Goal: Communication & Community: Answer question/provide support

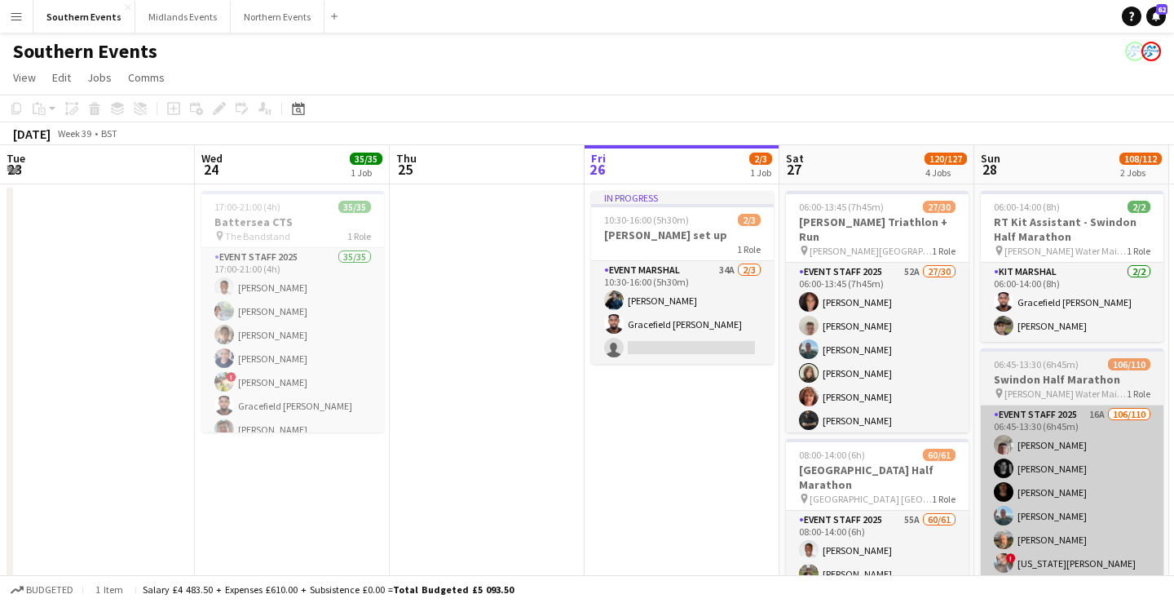
scroll to position [0, 390]
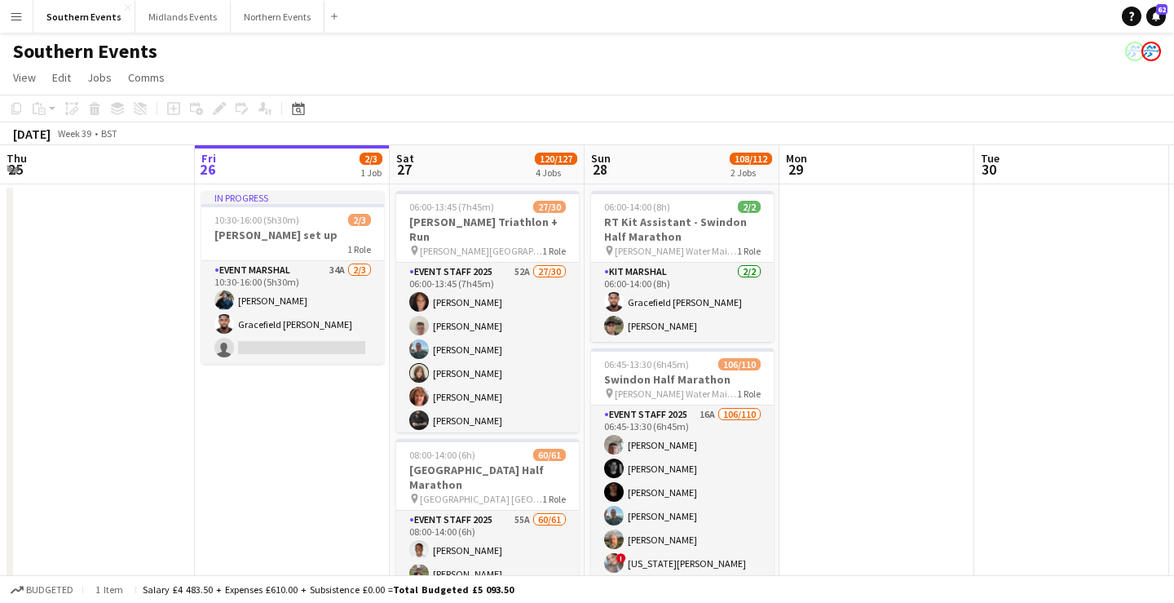
click at [23, 15] on button "Menu" at bounding box center [16, 16] width 33 height 33
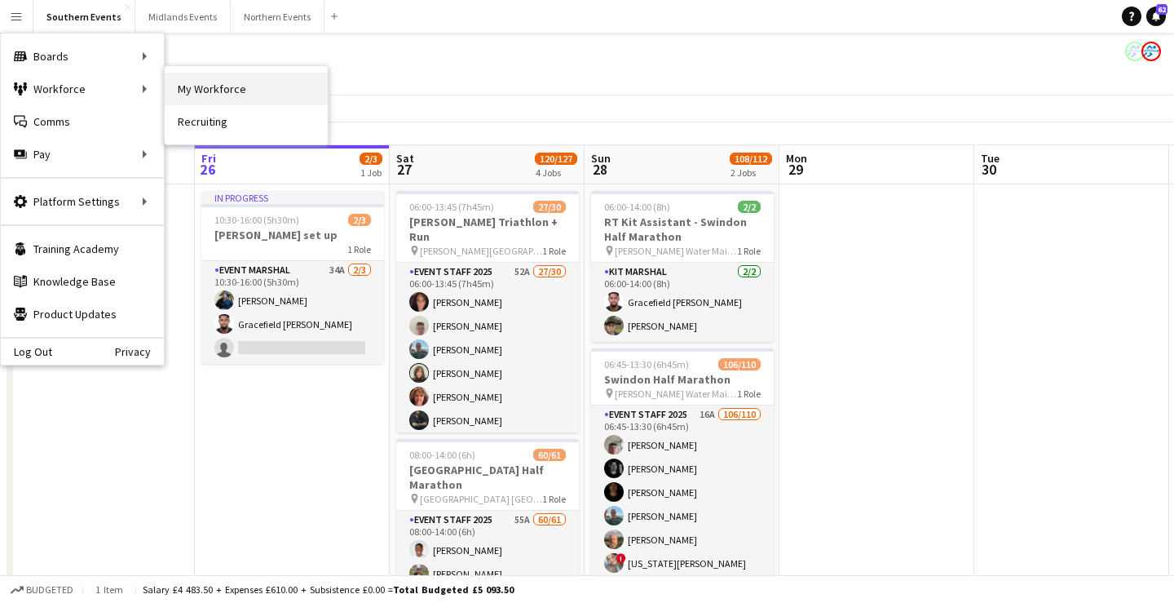
click at [215, 85] on link "My Workforce" at bounding box center [246, 89] width 163 height 33
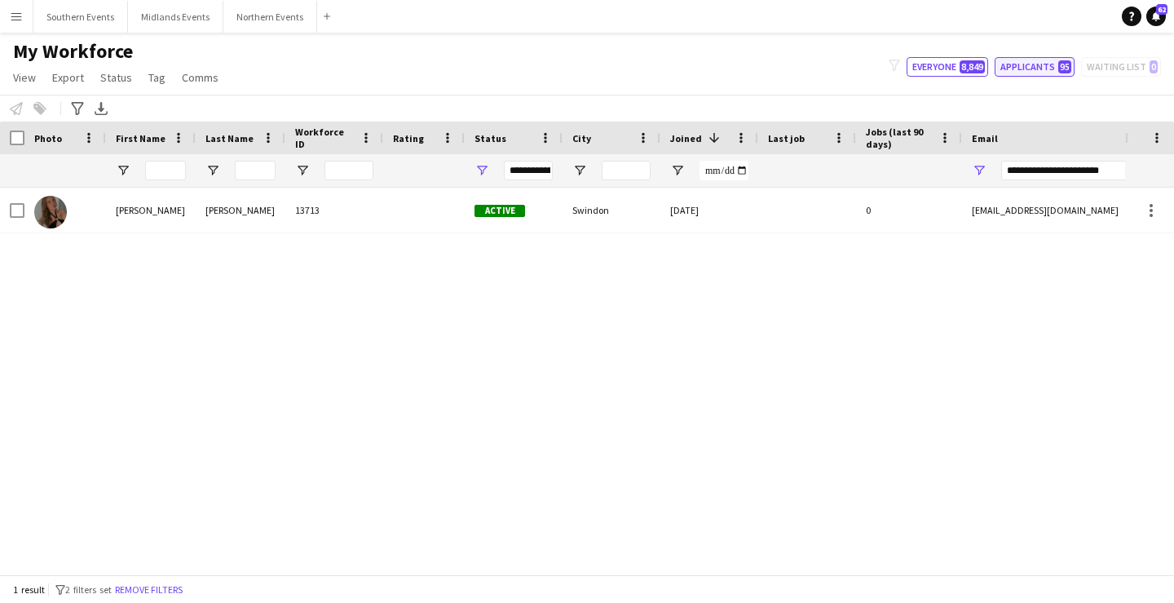
click at [1024, 65] on button "Applicants 95" at bounding box center [1035, 67] width 80 height 20
type input "**********"
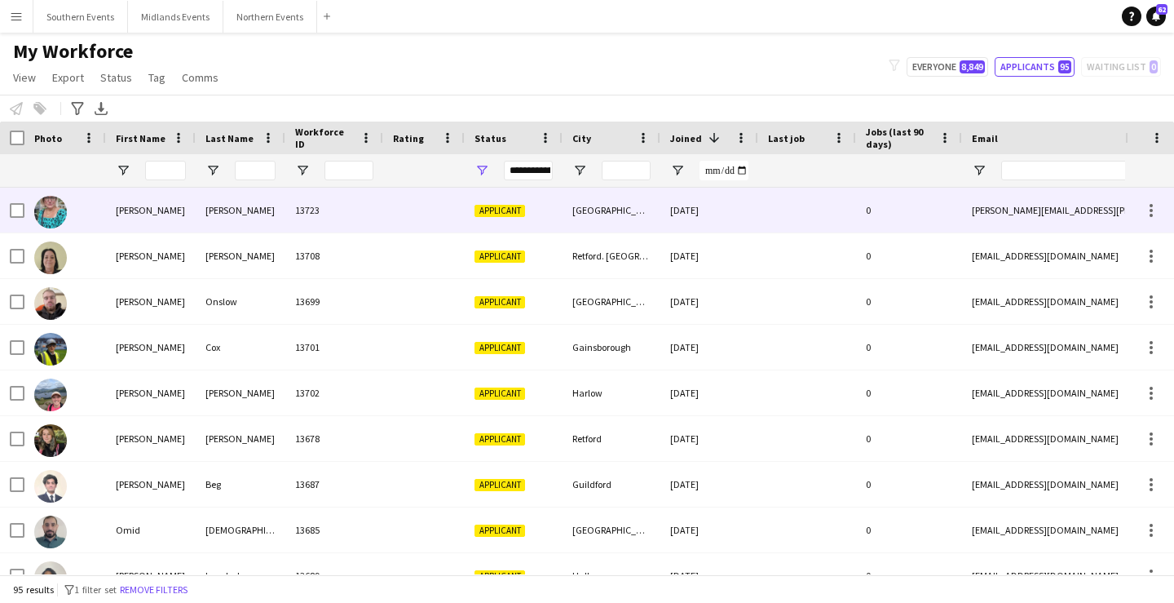
click at [701, 210] on div "26-09-2025" at bounding box center [710, 210] width 98 height 45
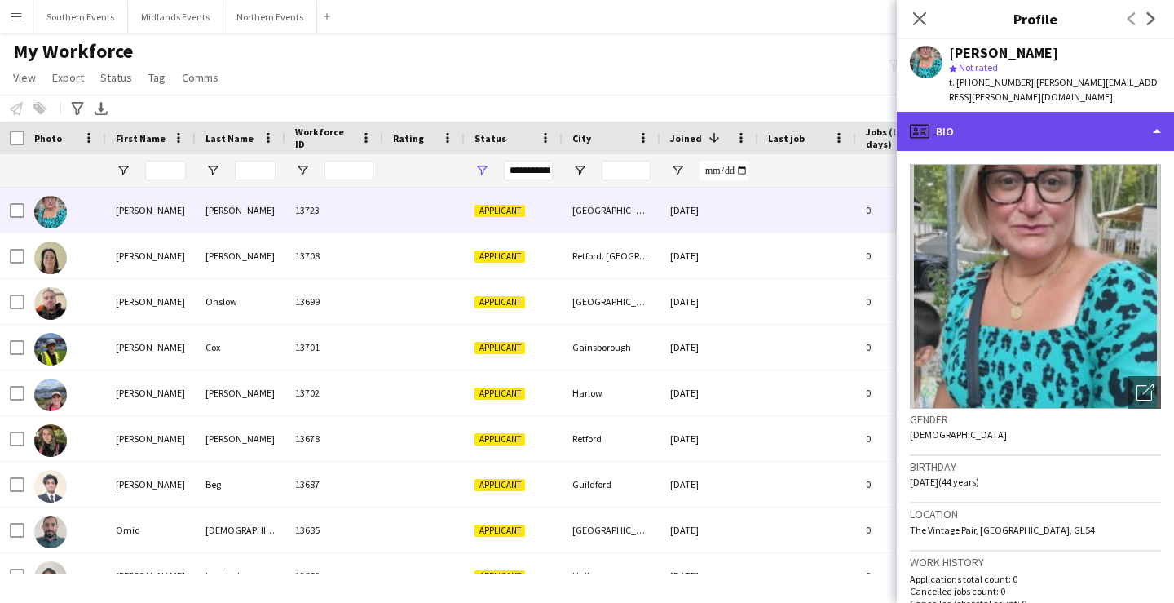
click at [1085, 116] on div "profile Bio" at bounding box center [1035, 131] width 277 height 39
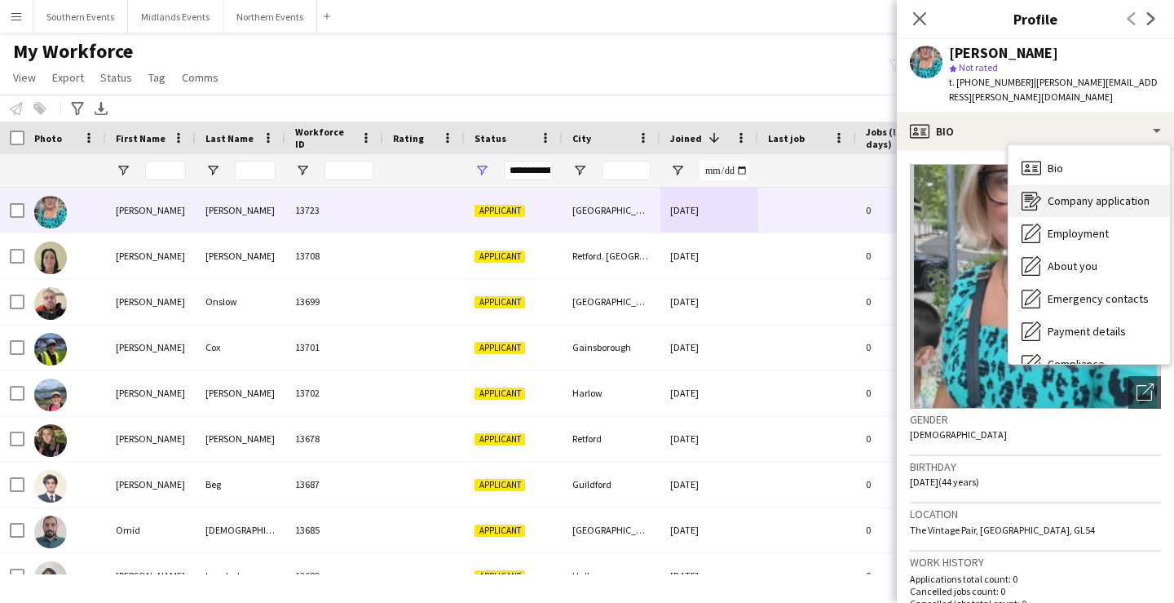
click at [1101, 184] on div "Company application Company application" at bounding box center [1089, 200] width 161 height 33
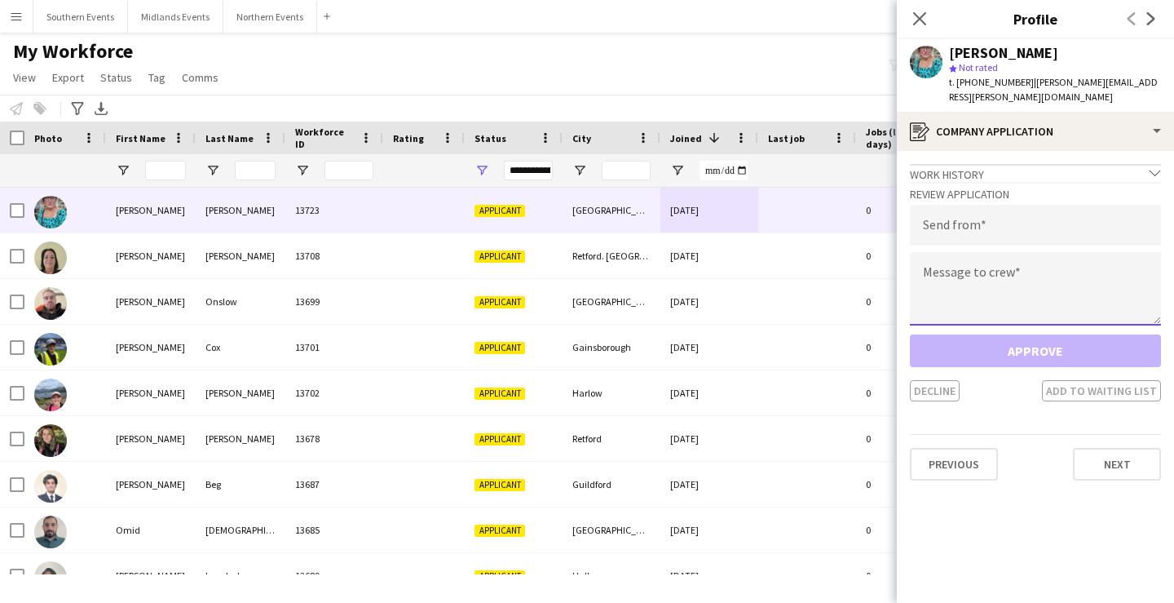
click at [1053, 281] on textarea at bounding box center [1035, 288] width 251 height 73
type textarea "*"
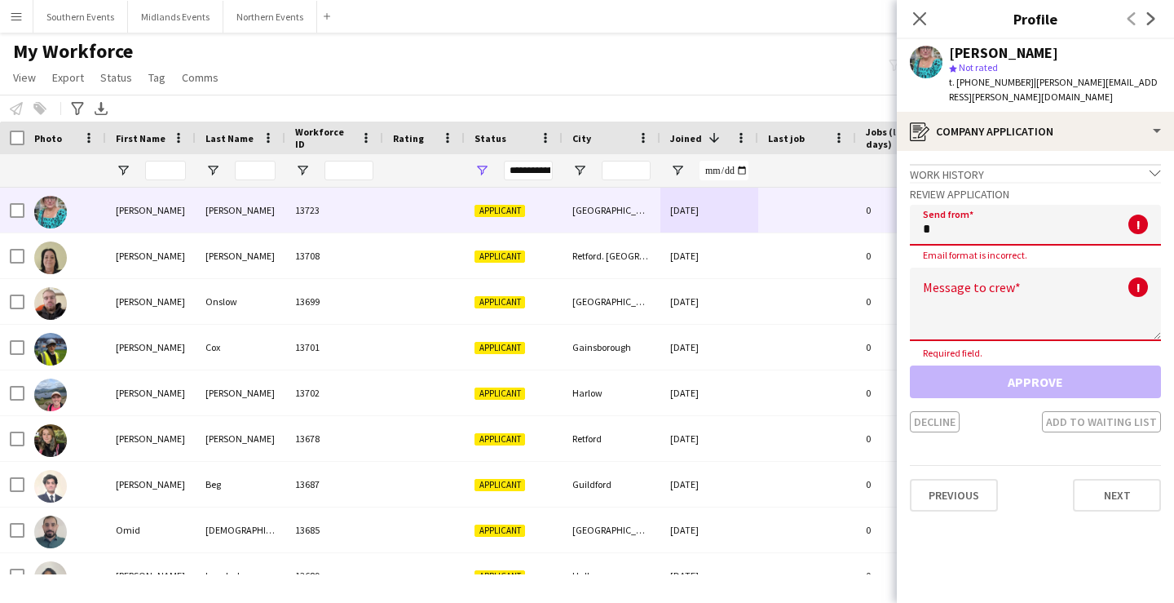
click at [1006, 222] on input "*" at bounding box center [1035, 225] width 251 height 41
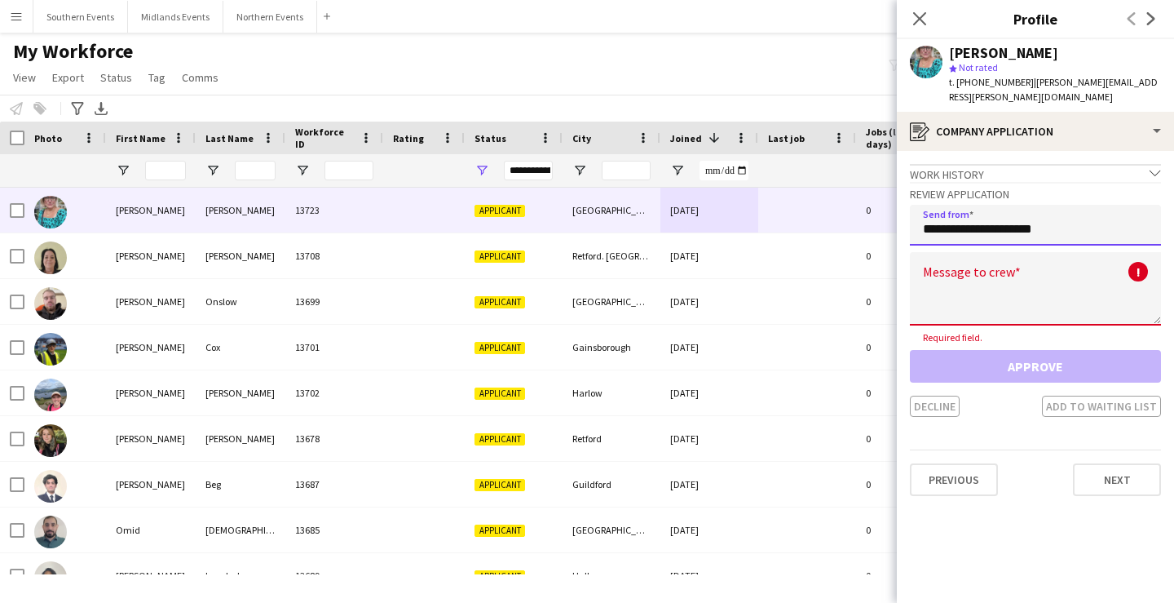
type input "**********"
click at [996, 268] on textarea at bounding box center [1035, 288] width 251 height 73
click at [1001, 273] on textarea at bounding box center [1035, 288] width 251 height 73
paste textarea "**********"
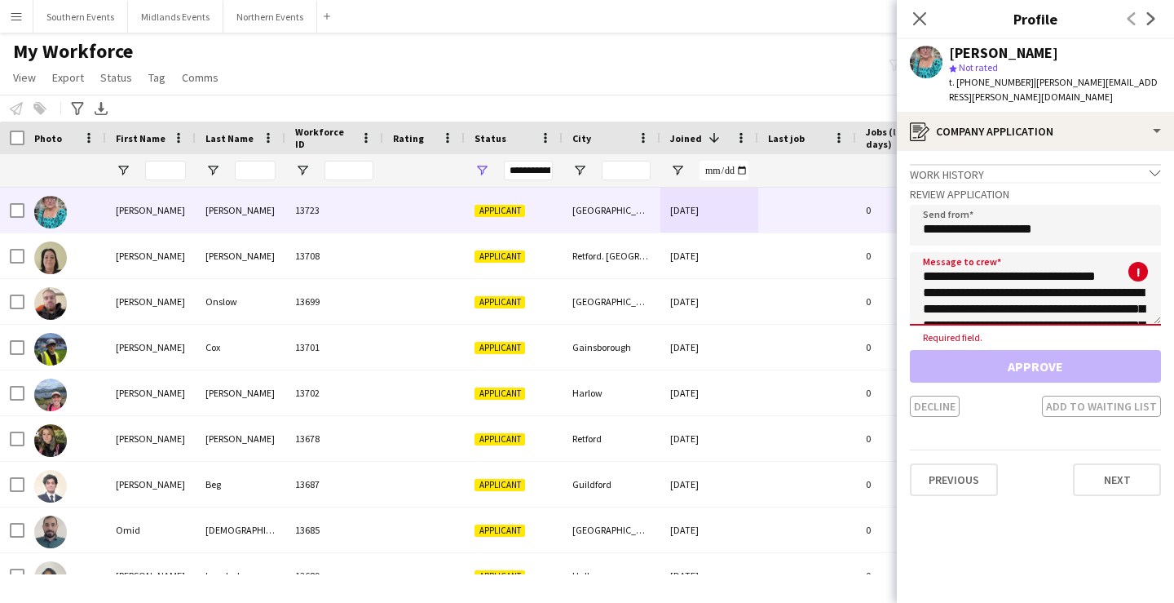
scroll to position [727, 0]
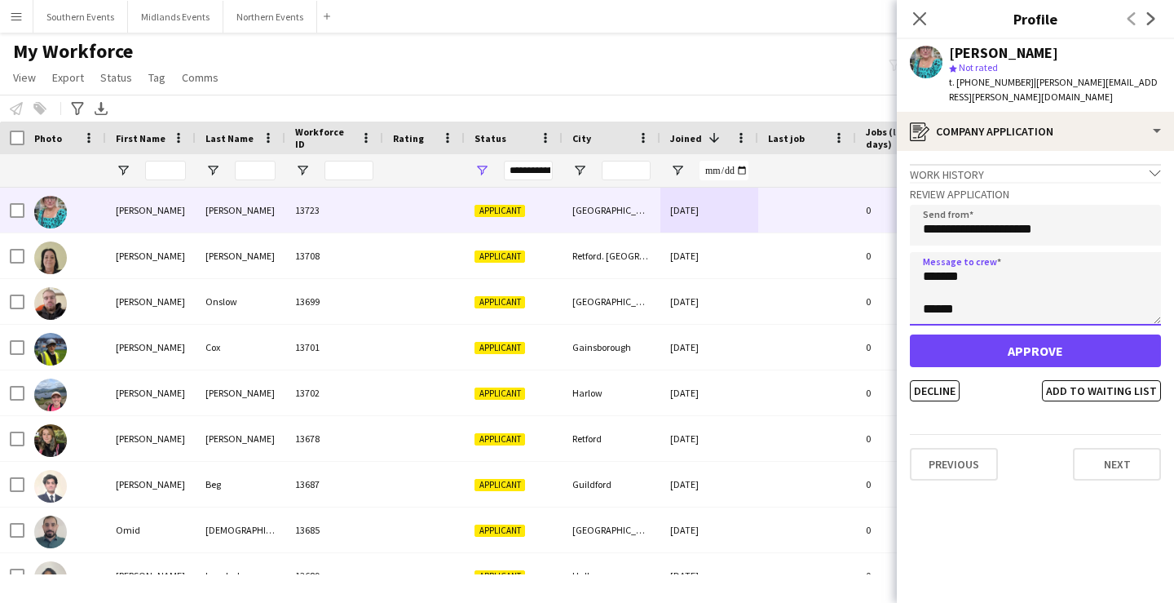
type textarea "**********"
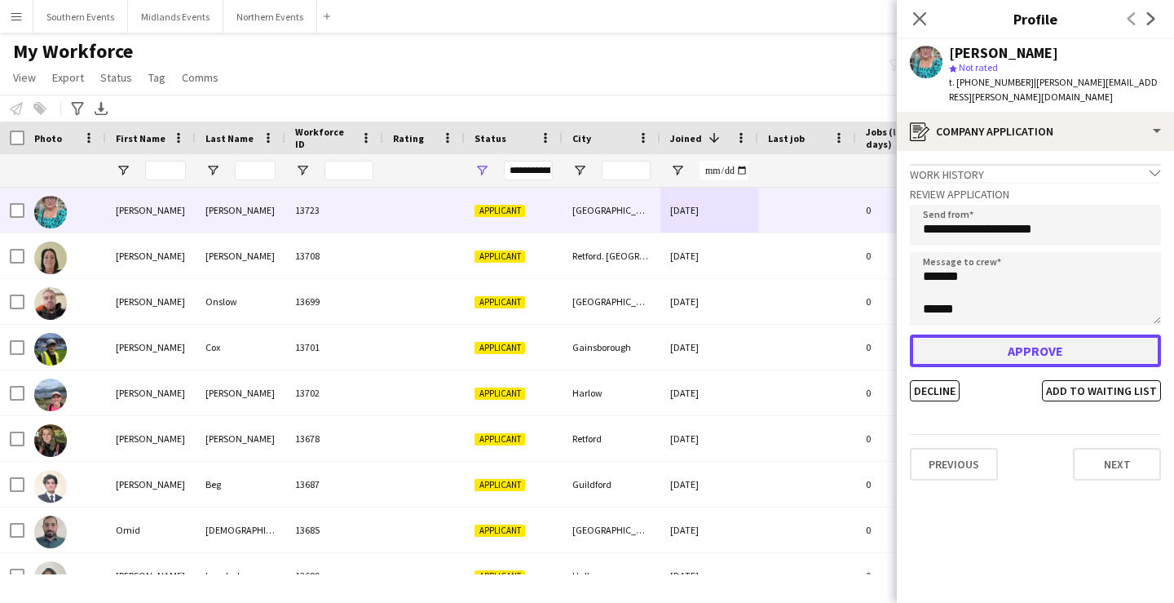
click at [1012, 334] on button "Approve" at bounding box center [1035, 350] width 251 height 33
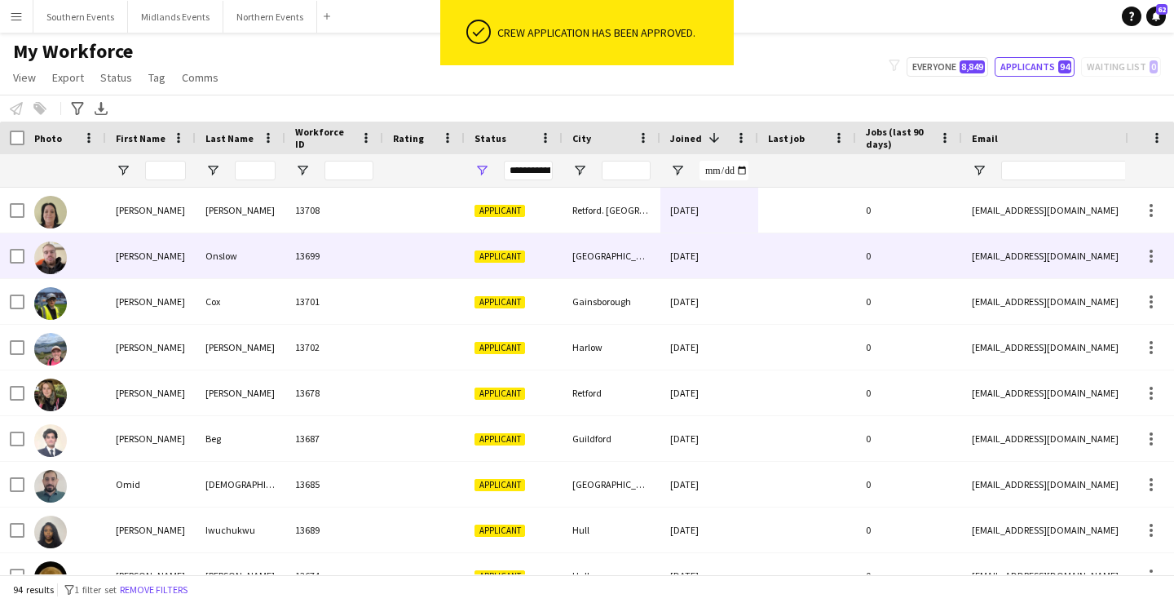
click at [325, 245] on div "13699" at bounding box center [334, 255] width 98 height 45
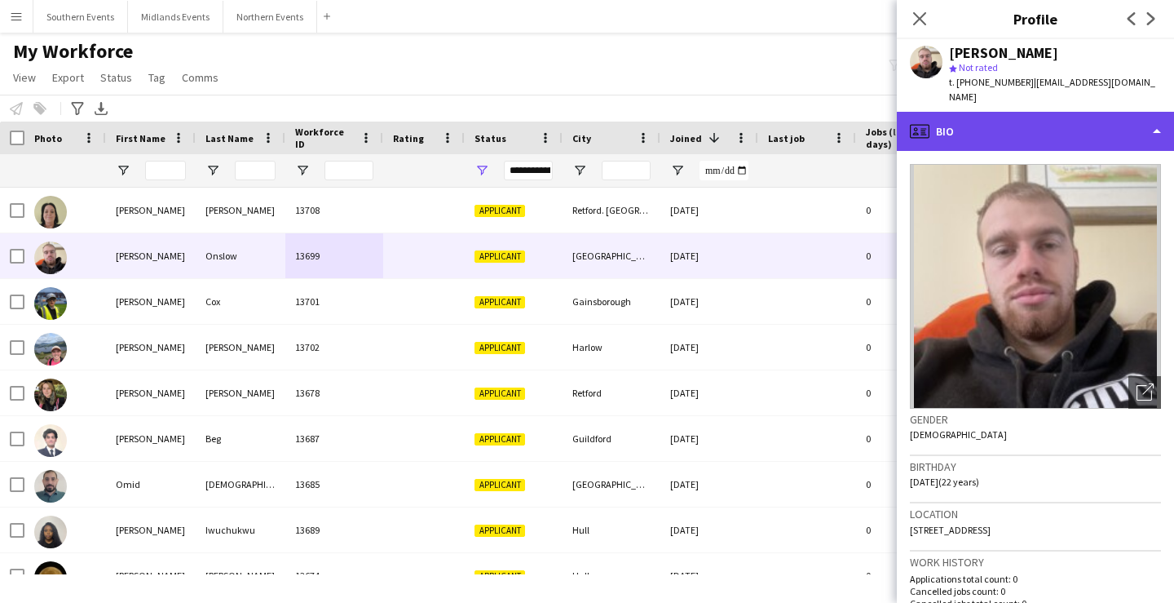
click at [1031, 124] on div "profile Bio" at bounding box center [1035, 131] width 277 height 39
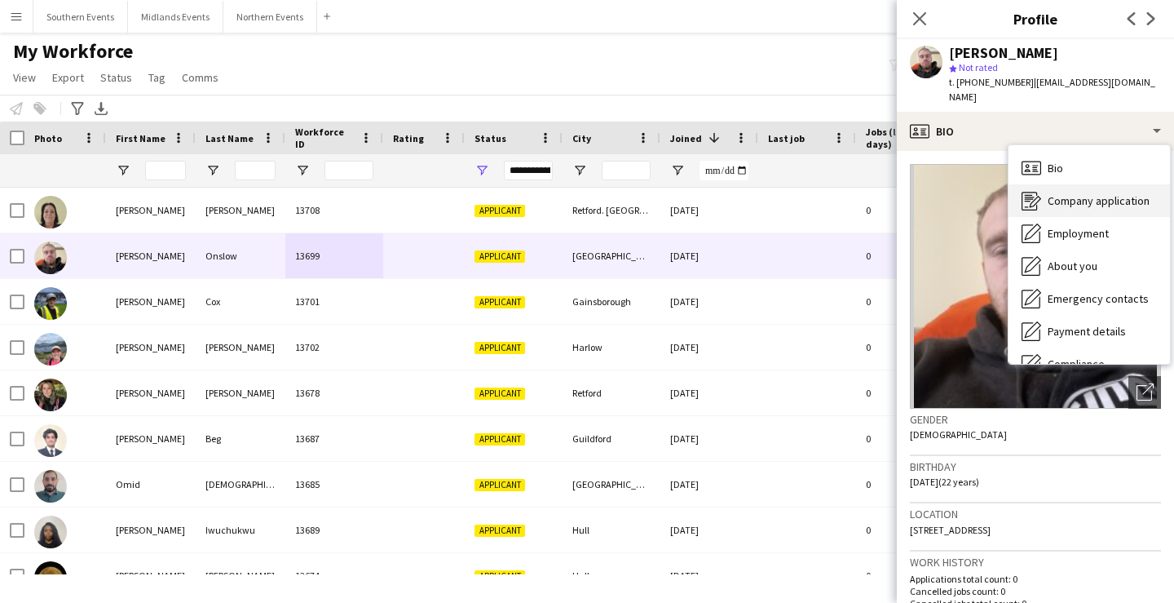
click at [1093, 193] on span "Company application" at bounding box center [1099, 200] width 102 height 15
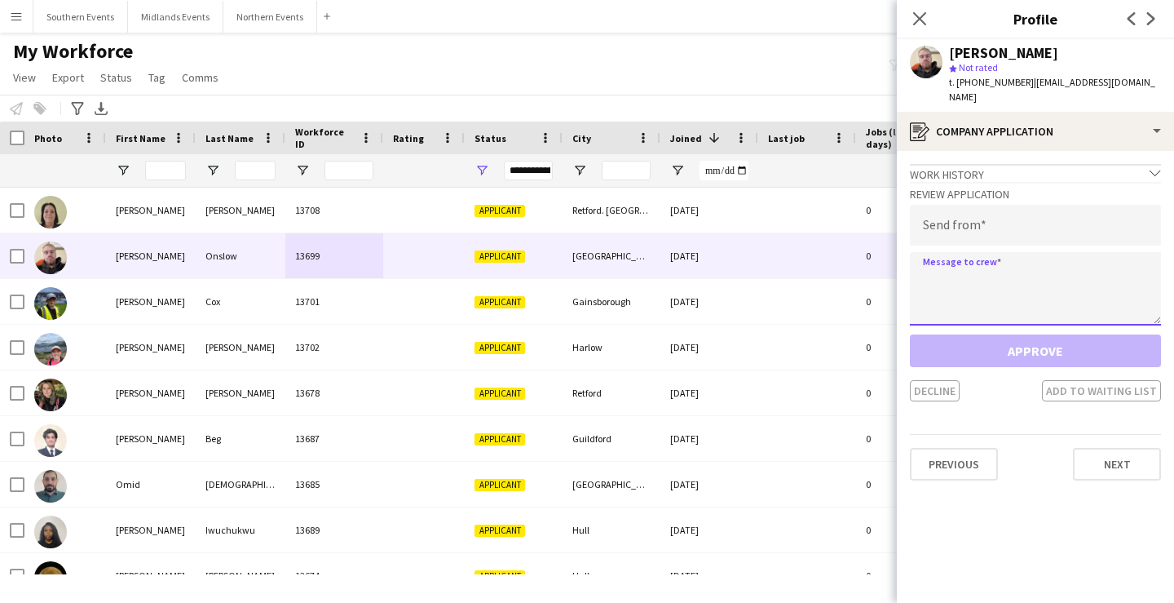
click at [1032, 281] on textarea at bounding box center [1035, 288] width 251 height 73
paste textarea "**********"
type textarea "**********"
click at [996, 210] on input "*" at bounding box center [1035, 225] width 251 height 41
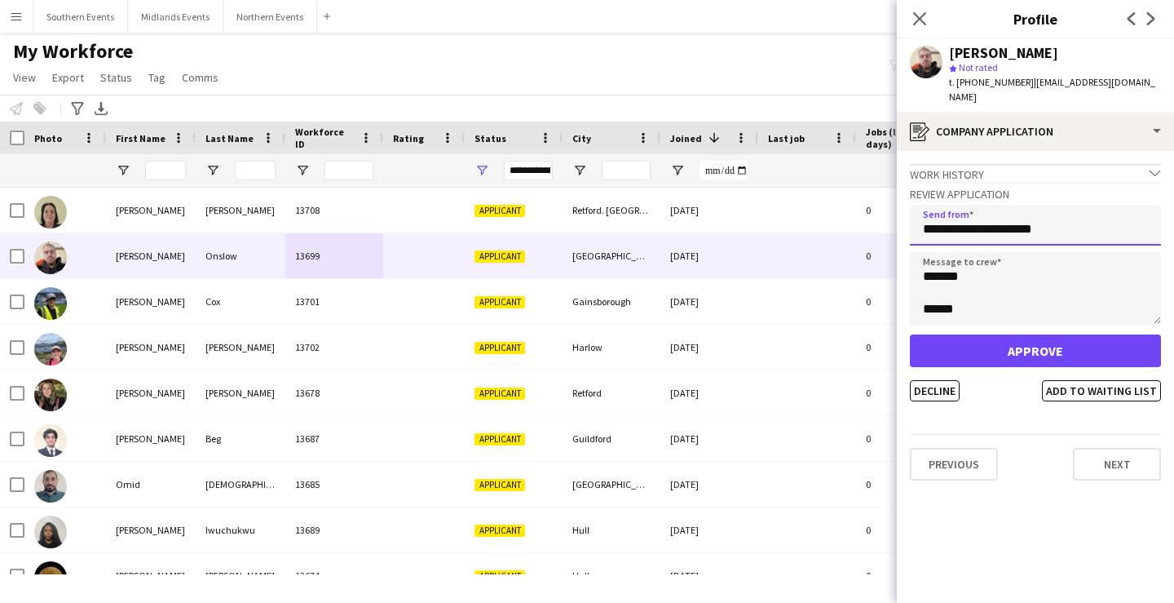
type input "**********"
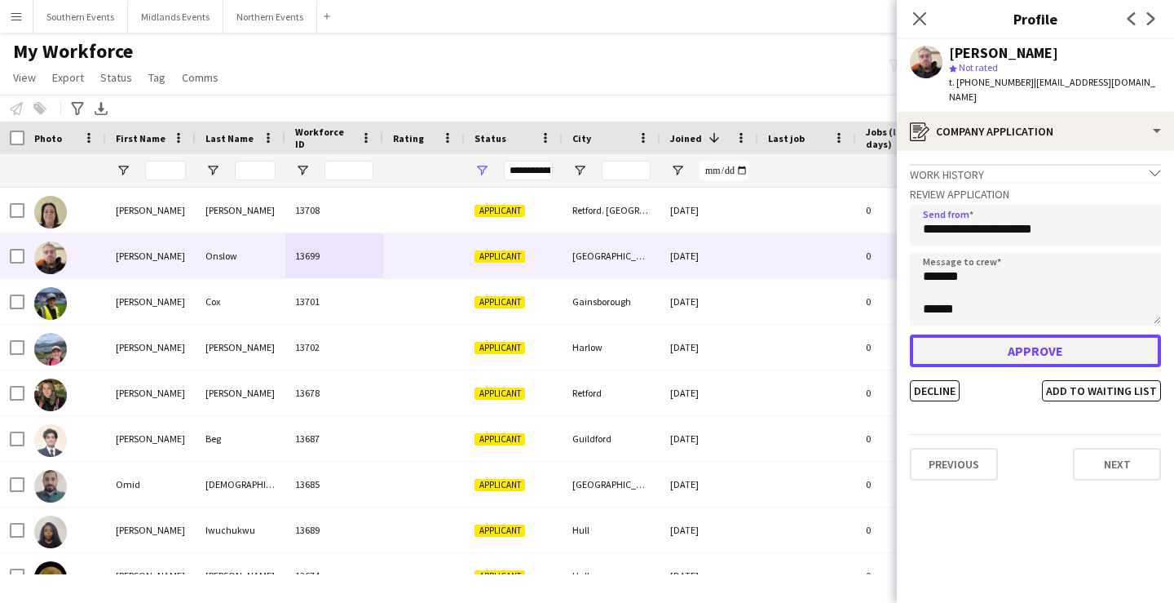
click at [997, 334] on button "Approve" at bounding box center [1035, 350] width 251 height 33
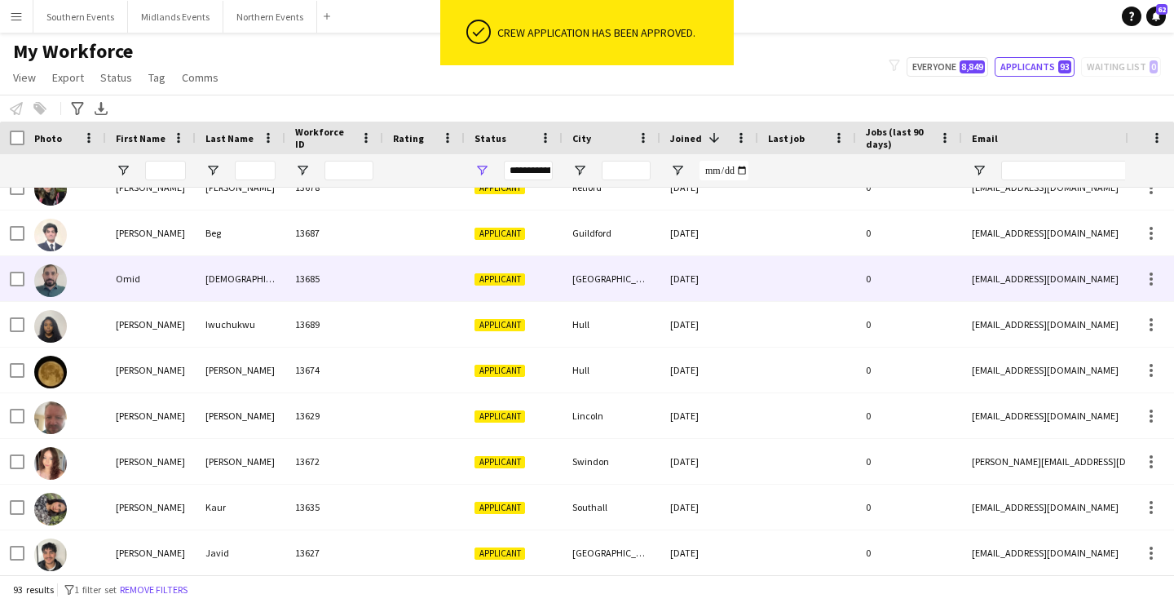
scroll to position [0, 0]
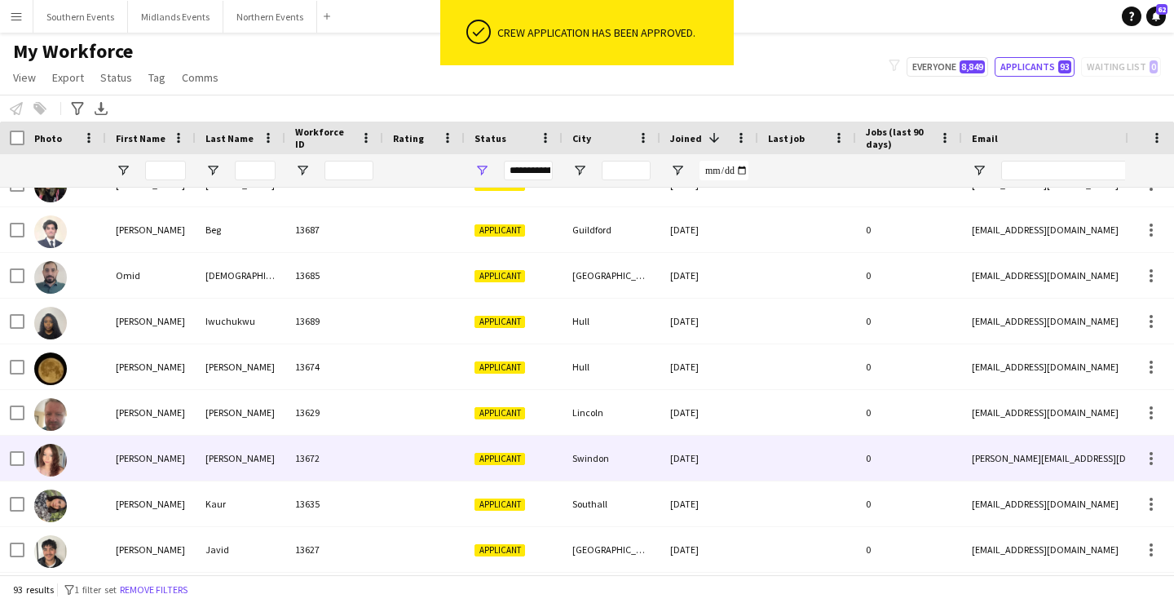
click at [617, 453] on div "Swindon" at bounding box center [612, 458] width 98 height 45
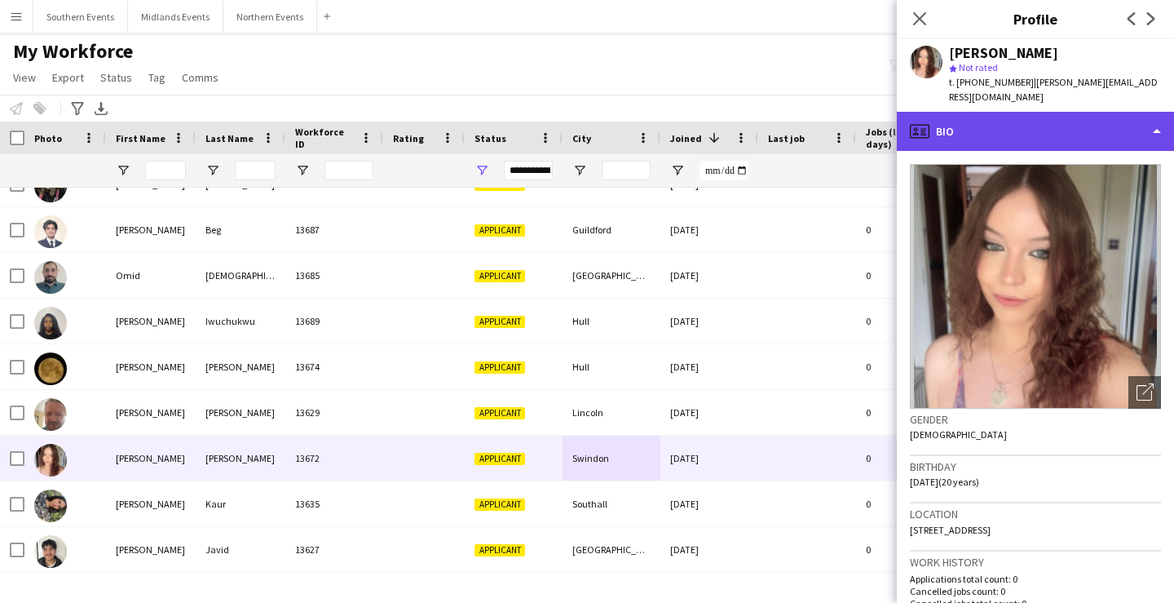
click at [1073, 120] on div "profile Bio" at bounding box center [1035, 131] width 277 height 39
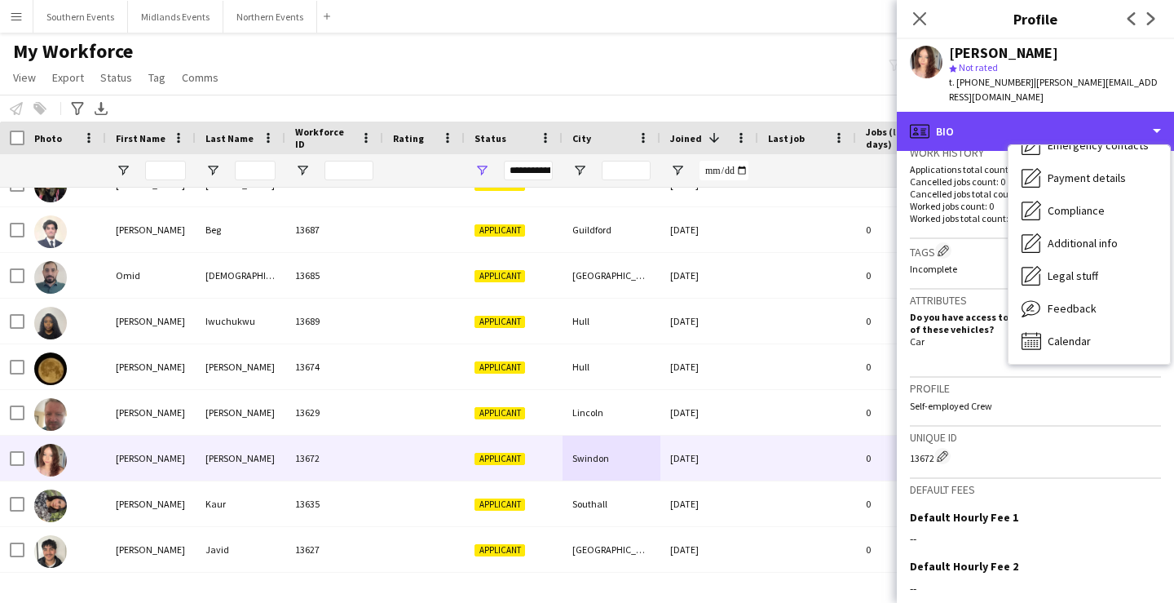
scroll to position [546, 0]
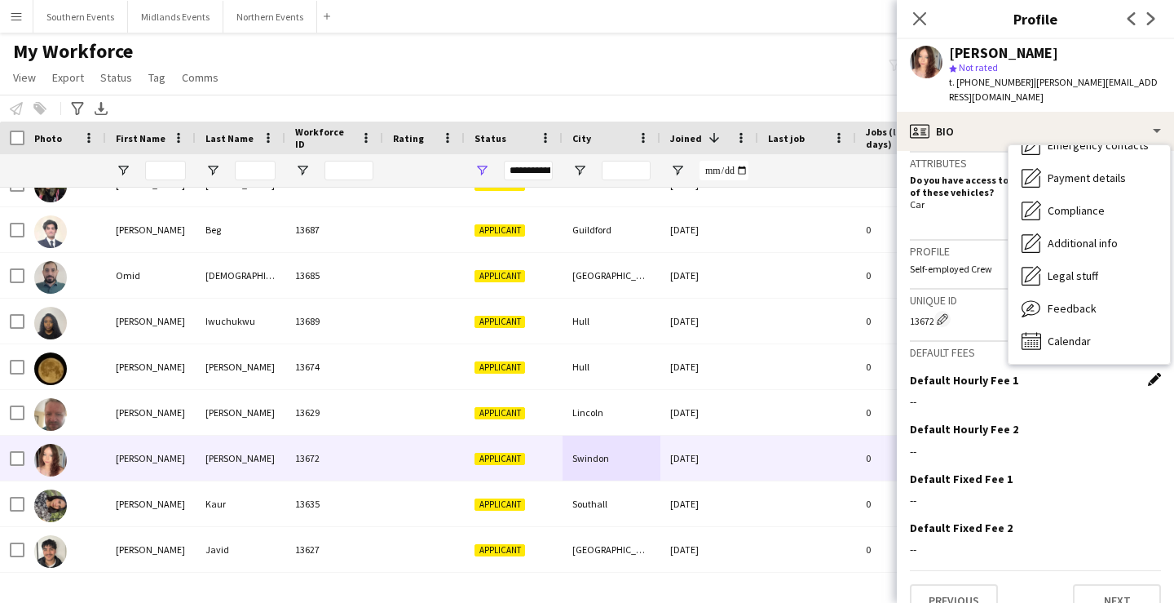
click at [1149, 373] on app-icon "Edit this field" at bounding box center [1154, 379] width 13 height 13
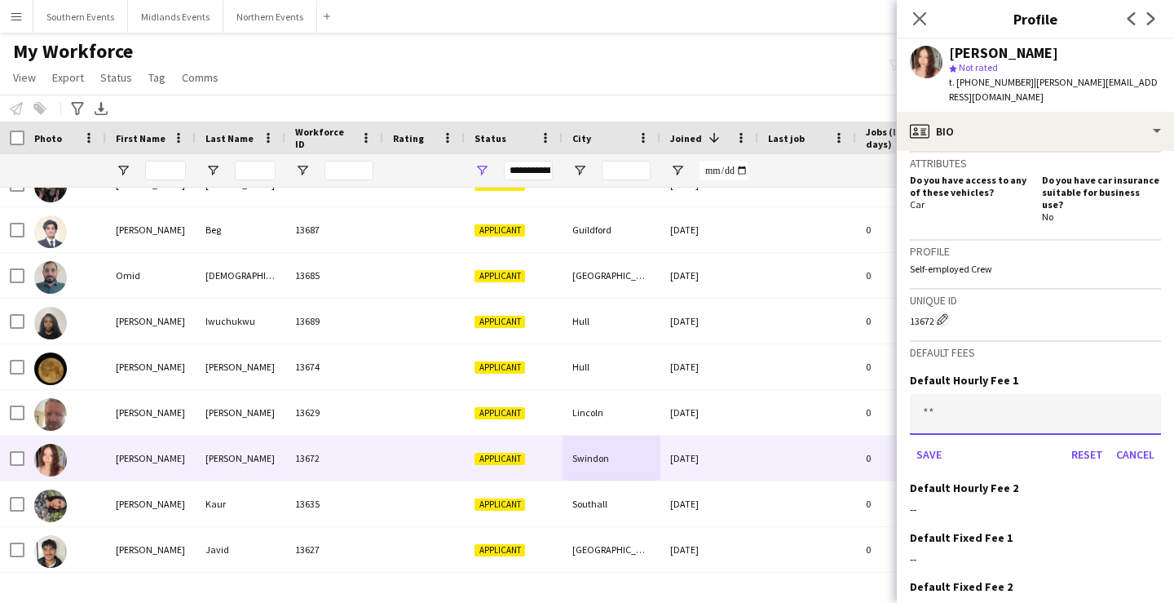
click at [947, 397] on input at bounding box center [1035, 414] width 251 height 41
type input "******"
click at [931, 441] on button "Save" at bounding box center [929, 454] width 38 height 26
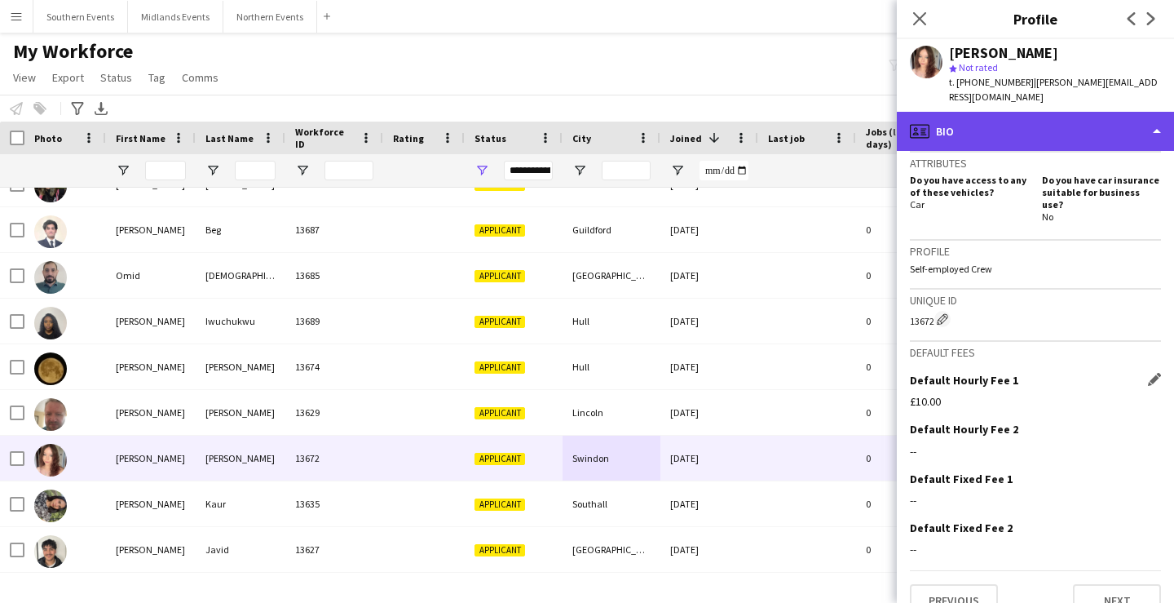
click at [1021, 129] on div "profile Bio" at bounding box center [1035, 131] width 277 height 39
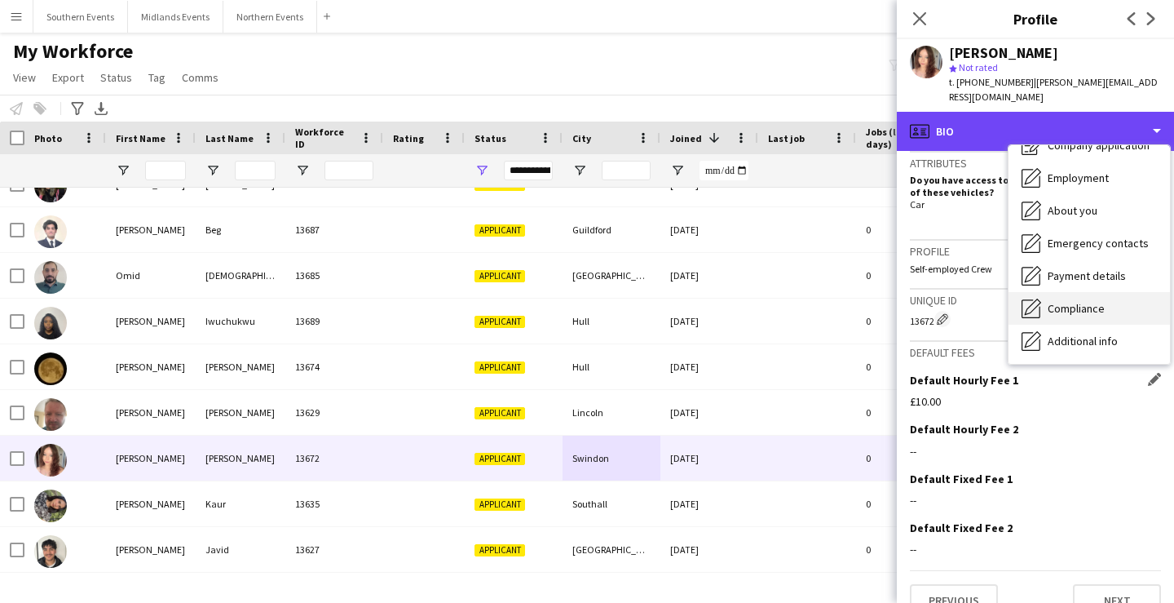
scroll to position [53, 0]
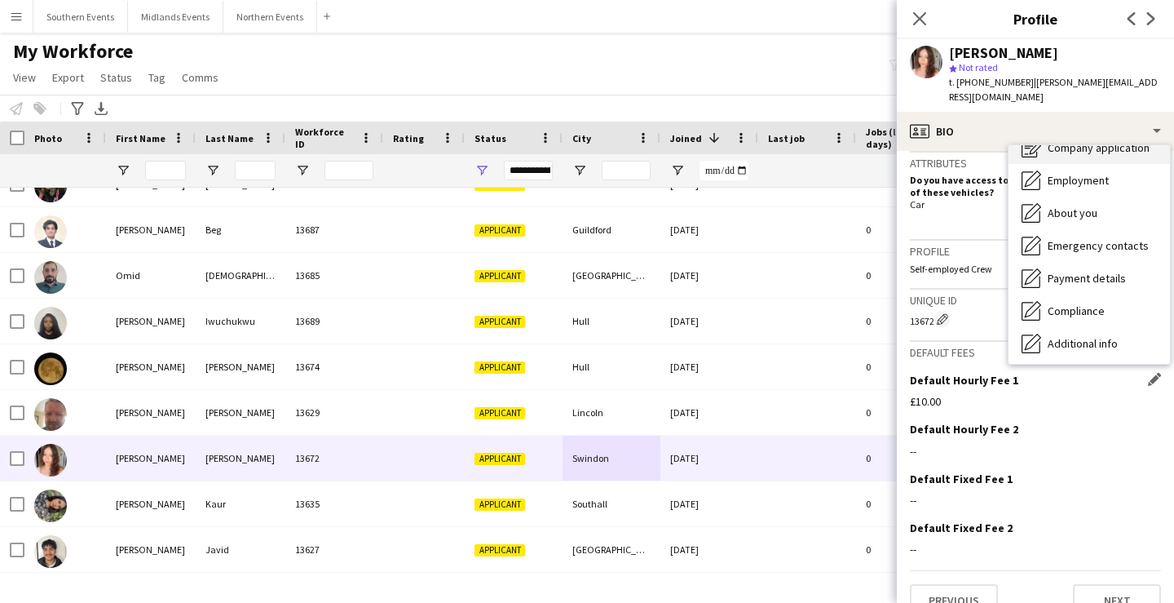
click at [1092, 140] on span "Company application" at bounding box center [1099, 147] width 102 height 15
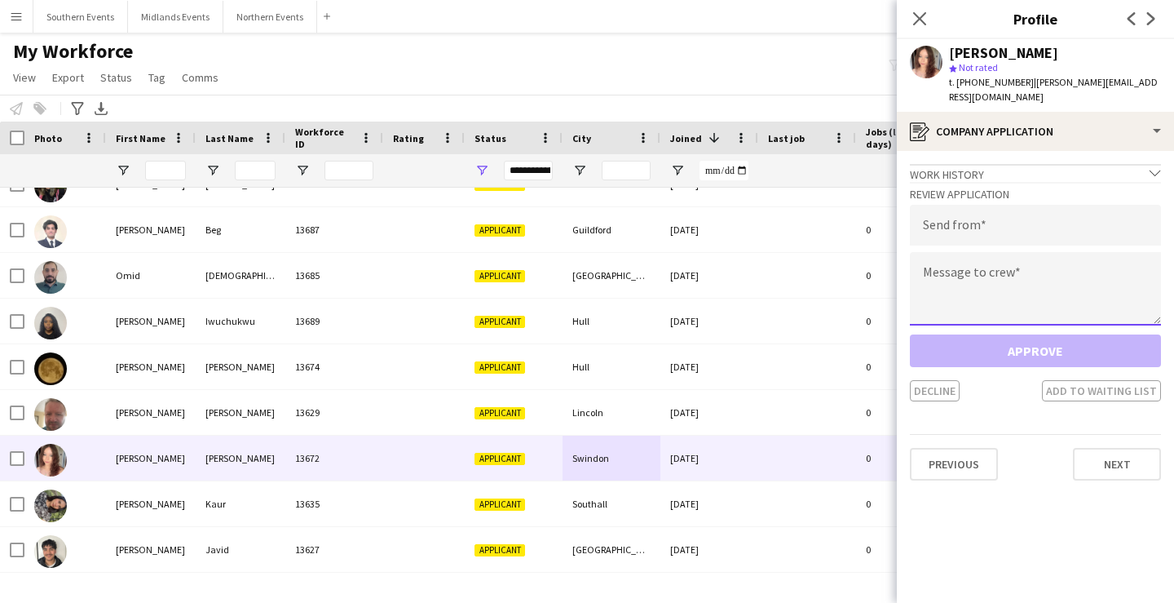
click at [1026, 252] on textarea at bounding box center [1035, 288] width 251 height 73
paste textarea "**********"
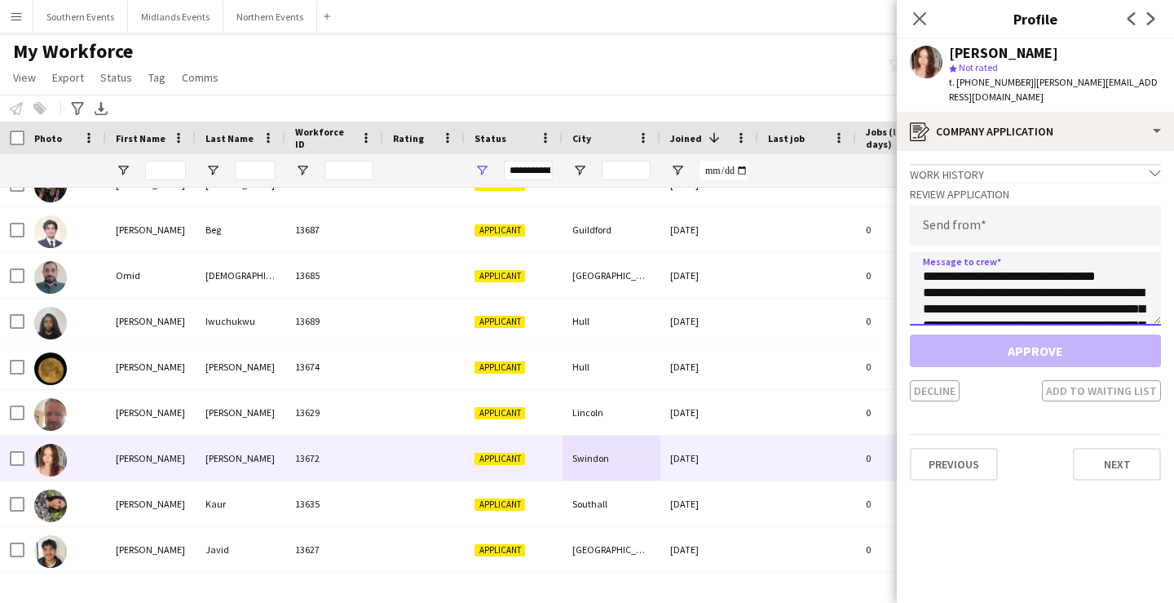
scroll to position [727, 0]
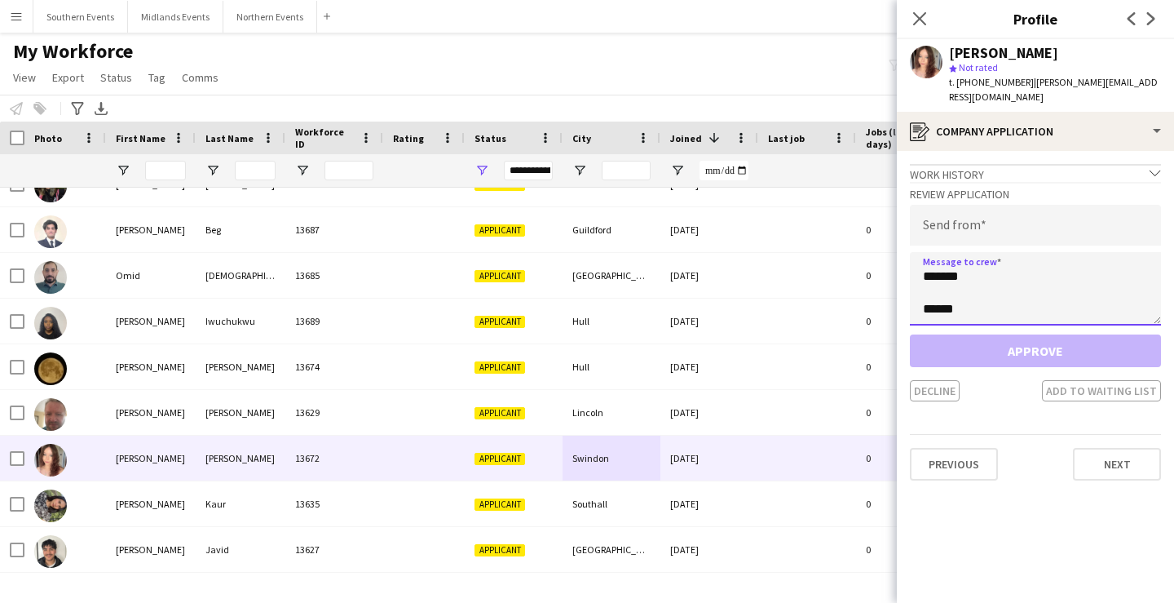
type textarea "**********"
click at [1011, 215] on input "*" at bounding box center [1035, 225] width 251 height 41
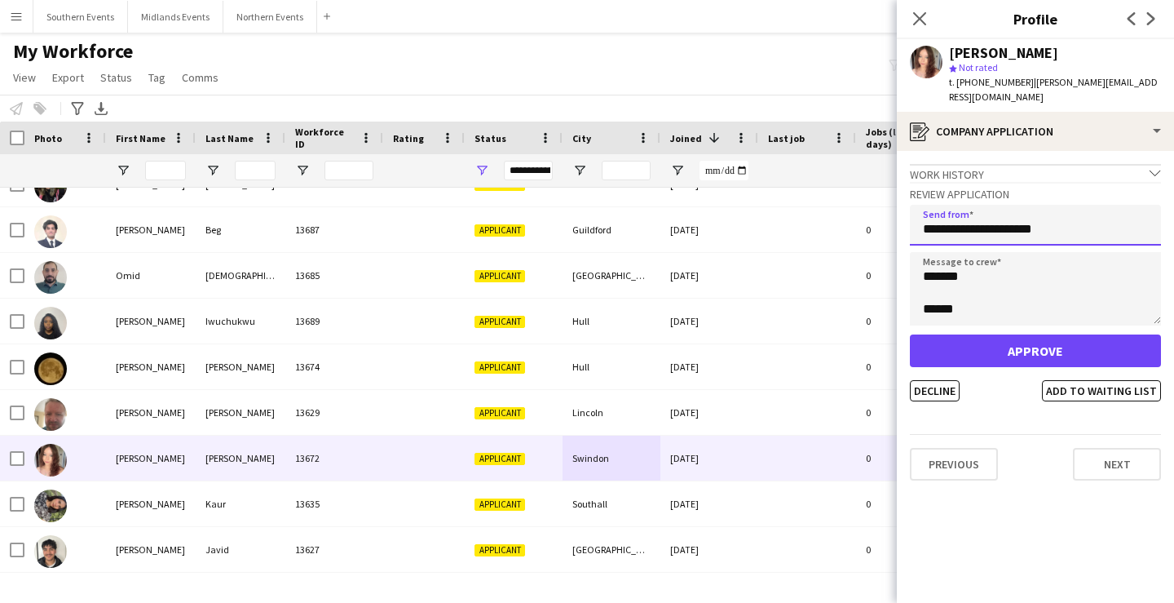
type input "**********"
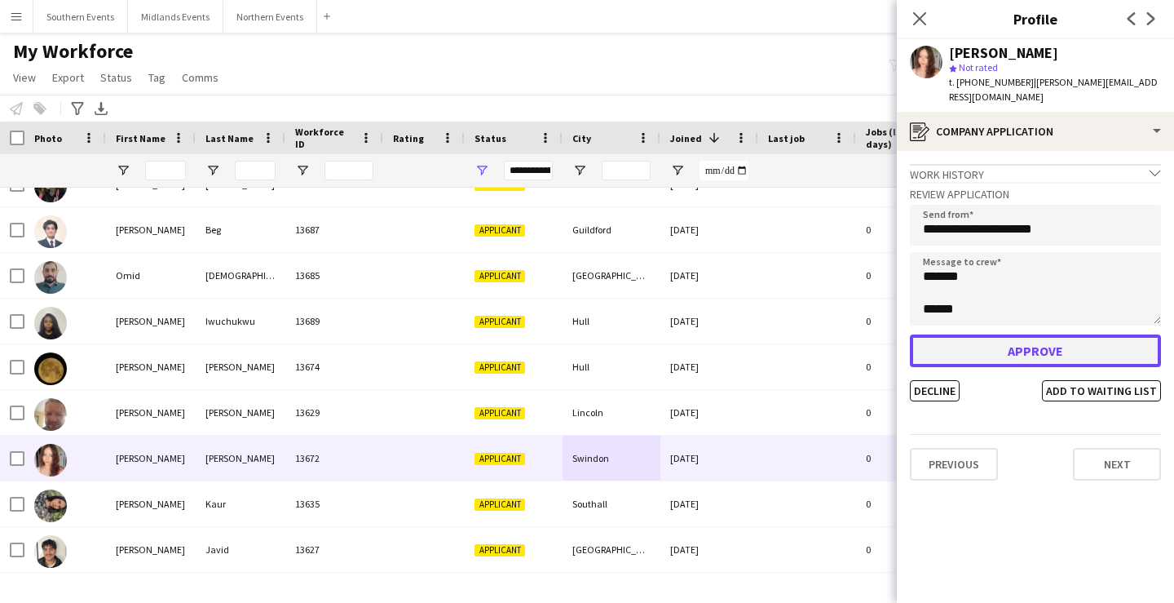
click at [1038, 334] on button "Approve" at bounding box center [1035, 350] width 251 height 33
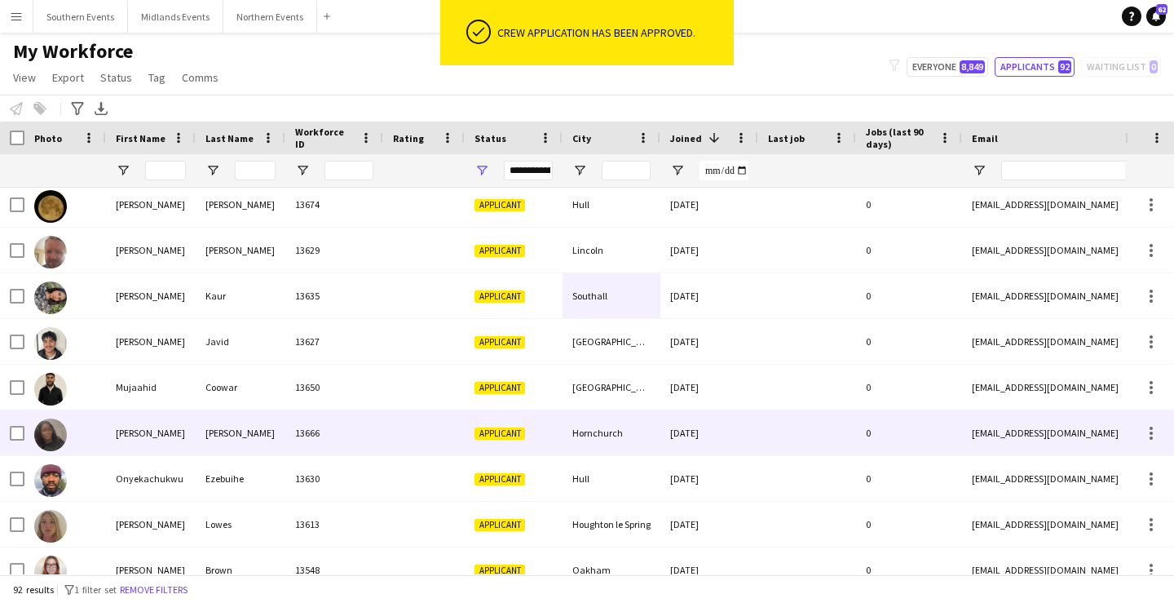
scroll to position [383, 0]
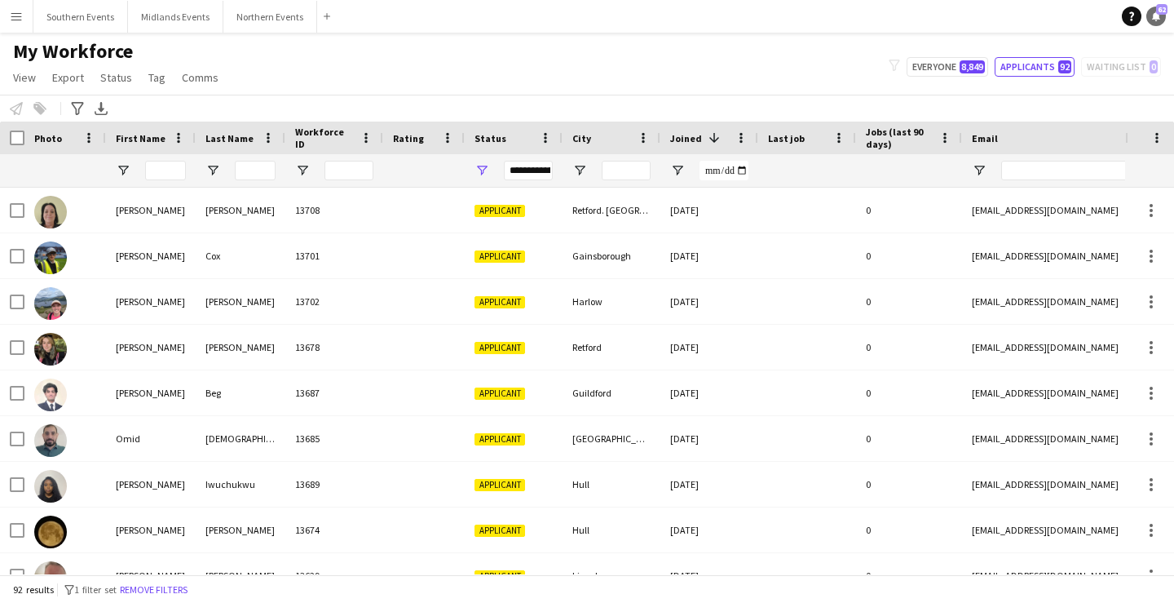
click at [1154, 24] on link "Notifications 62" at bounding box center [1157, 17] width 20 height 20
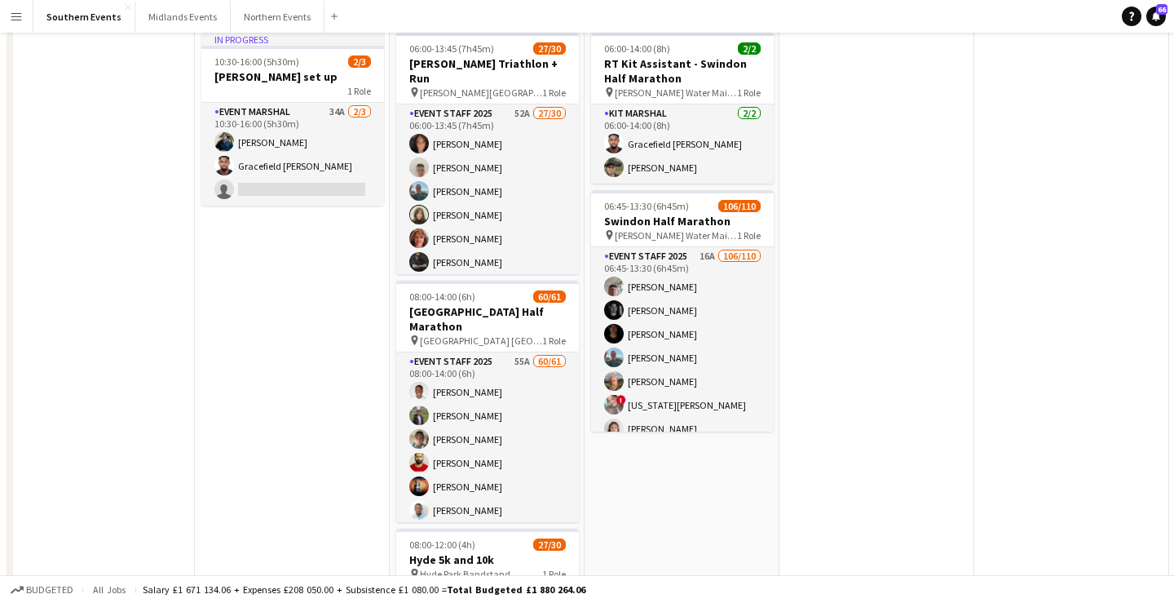
scroll to position [208, 0]
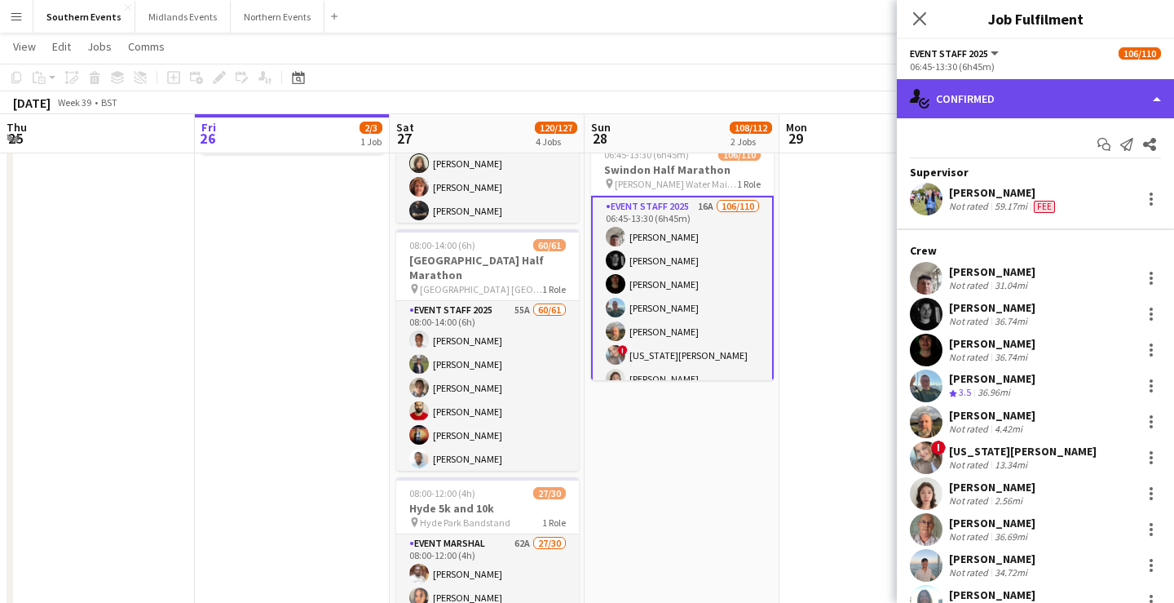
click at [1059, 107] on div "single-neutral-actions-check-2 Confirmed" at bounding box center [1035, 98] width 277 height 39
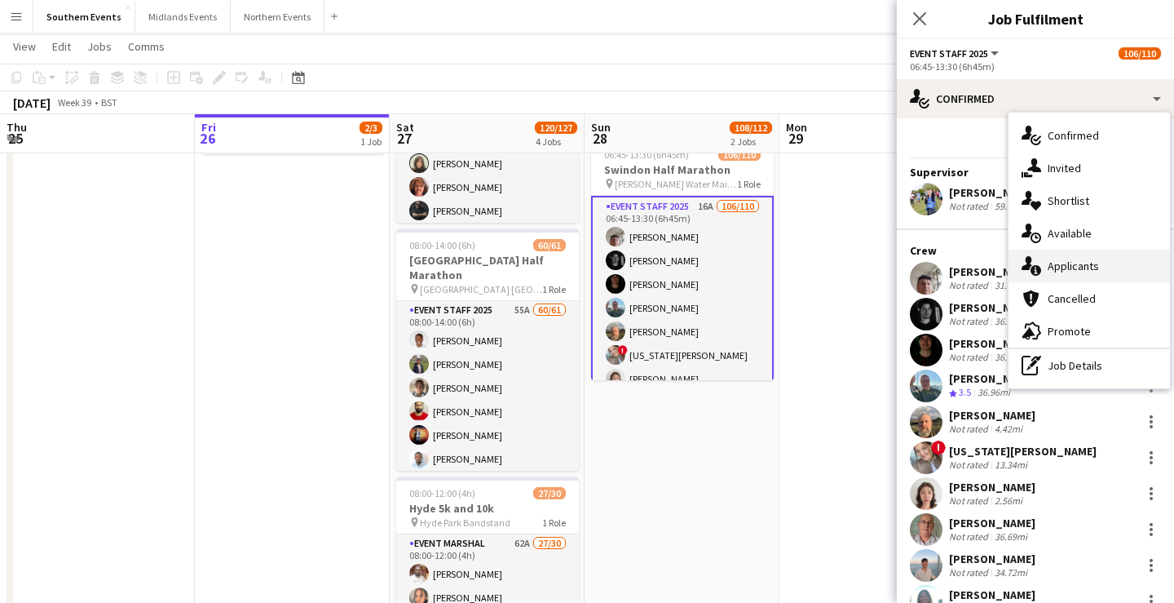
click at [1106, 269] on div "single-neutral-actions-information Applicants" at bounding box center [1089, 266] width 161 height 33
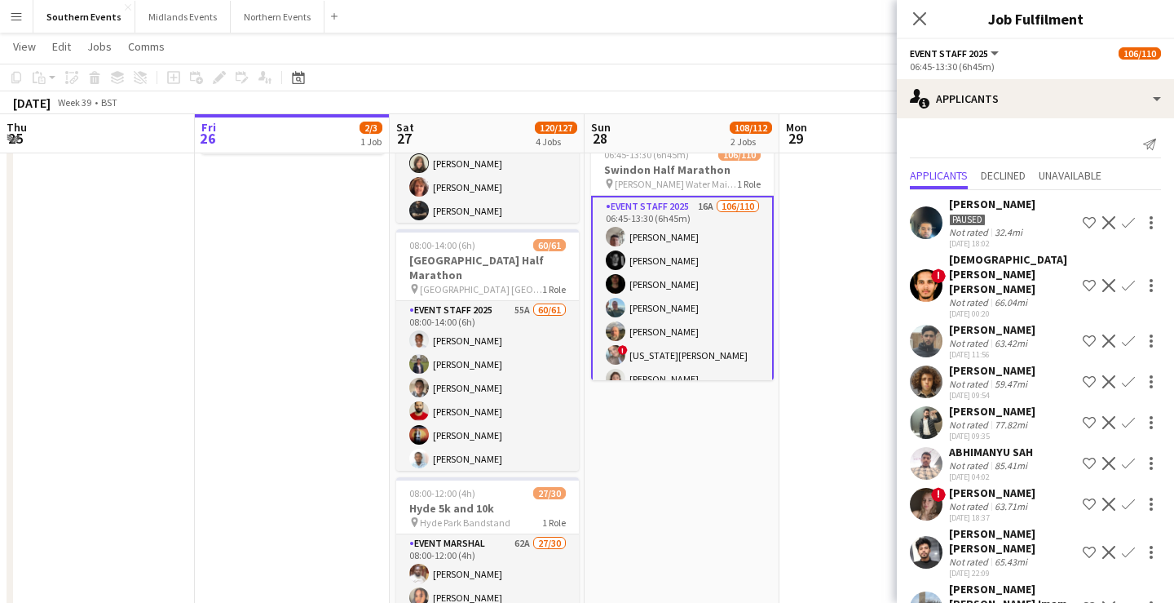
scroll to position [263, 0]
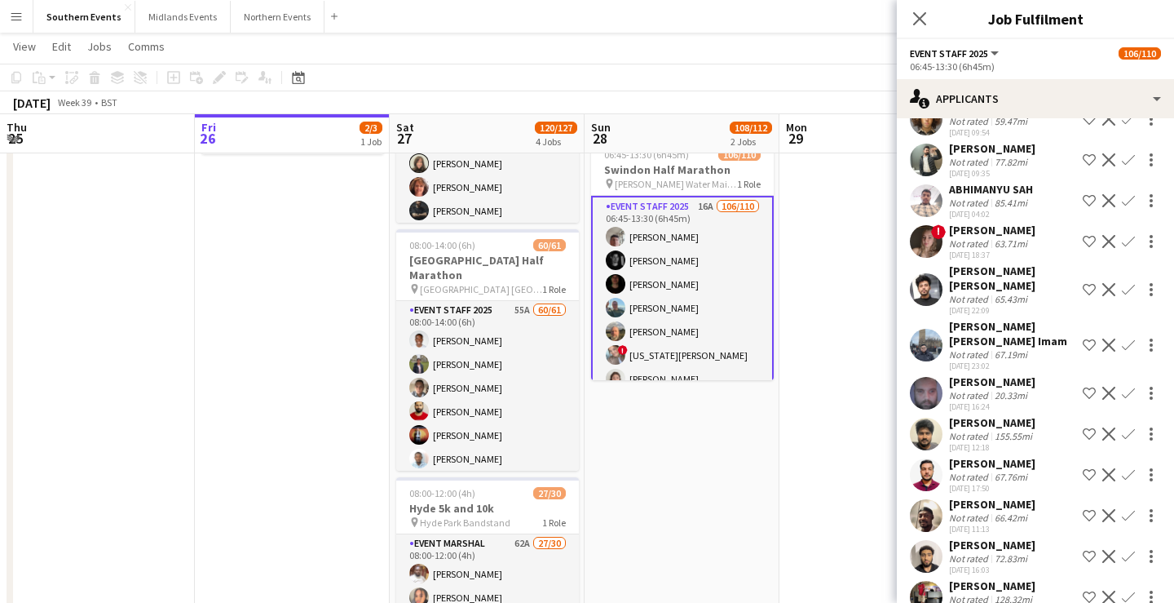
click at [836, 44] on app-page-menu "View Day view expanded Day view collapsed Month view Date picker Jump to today …" at bounding box center [587, 48] width 1174 height 31
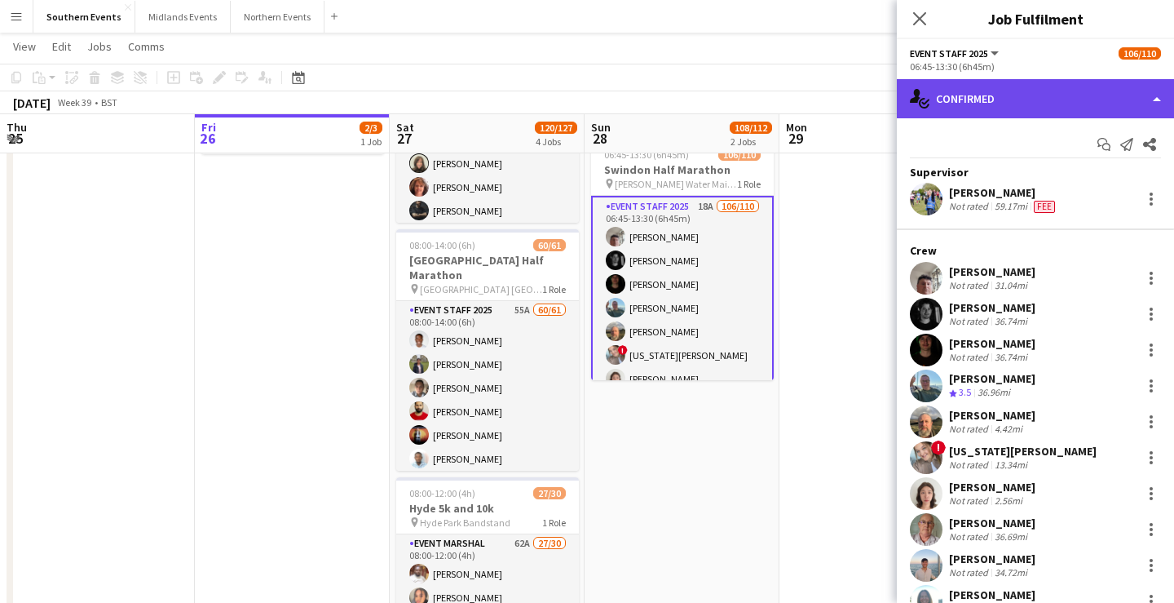
click at [1029, 100] on div "single-neutral-actions-check-2 Confirmed" at bounding box center [1035, 98] width 277 height 39
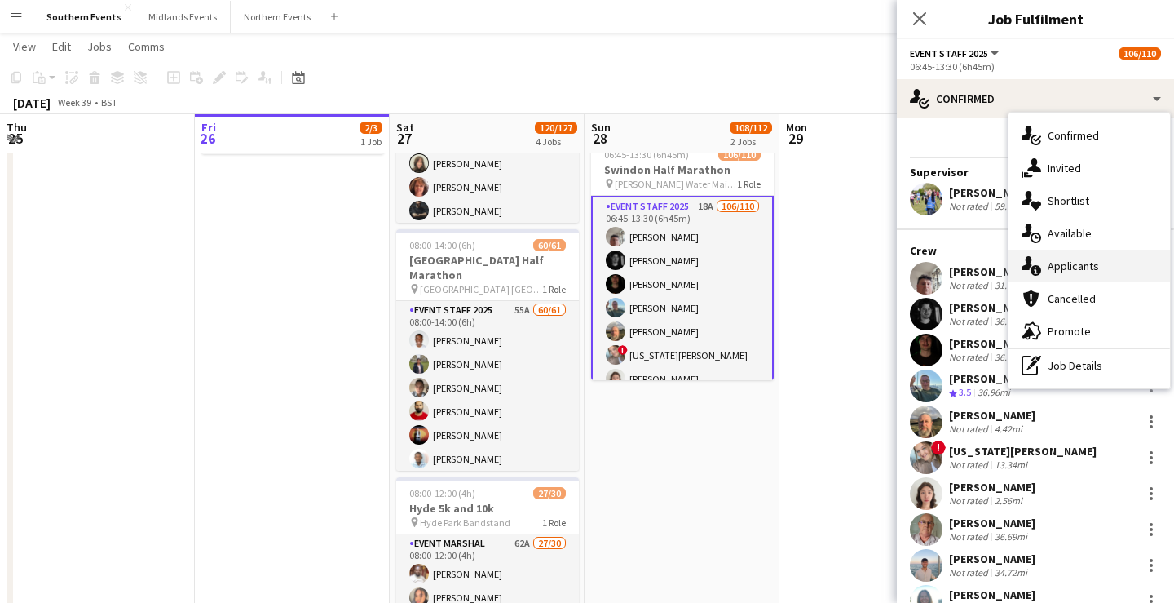
click at [1094, 272] on span "Applicants" at bounding box center [1073, 266] width 51 height 15
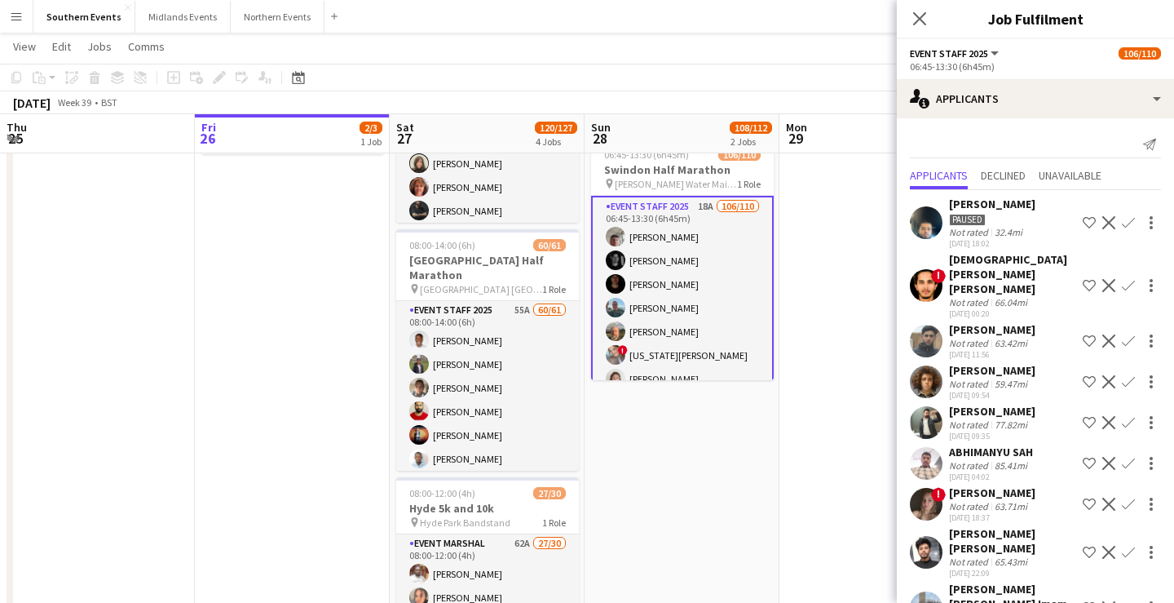
scroll to position [344, 0]
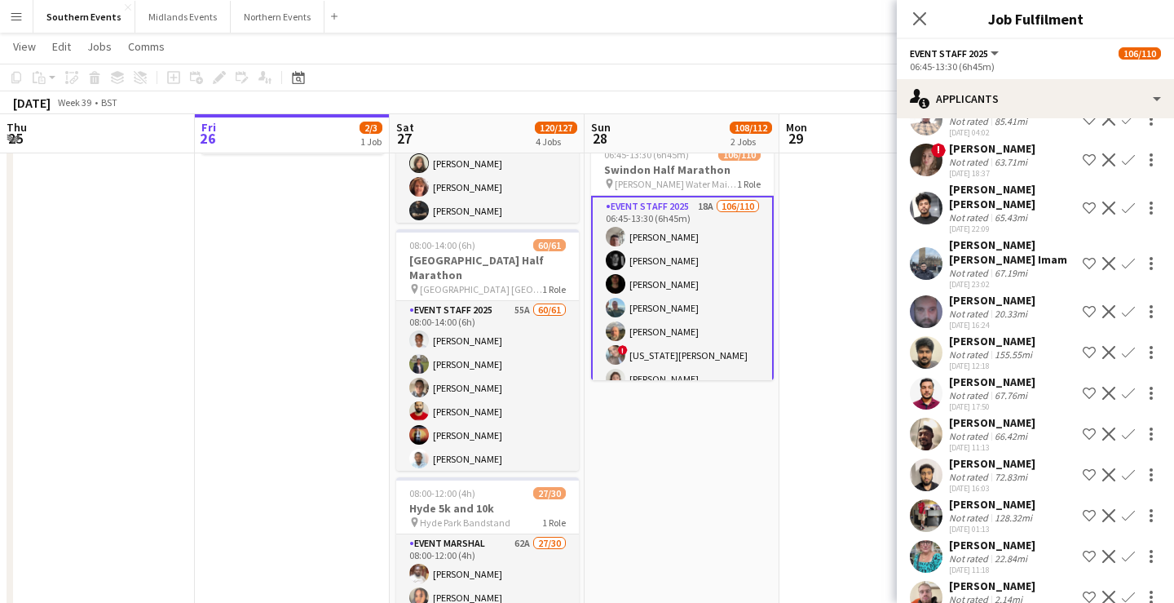
click at [1125, 546] on button "Confirm" at bounding box center [1129, 556] width 20 height 20
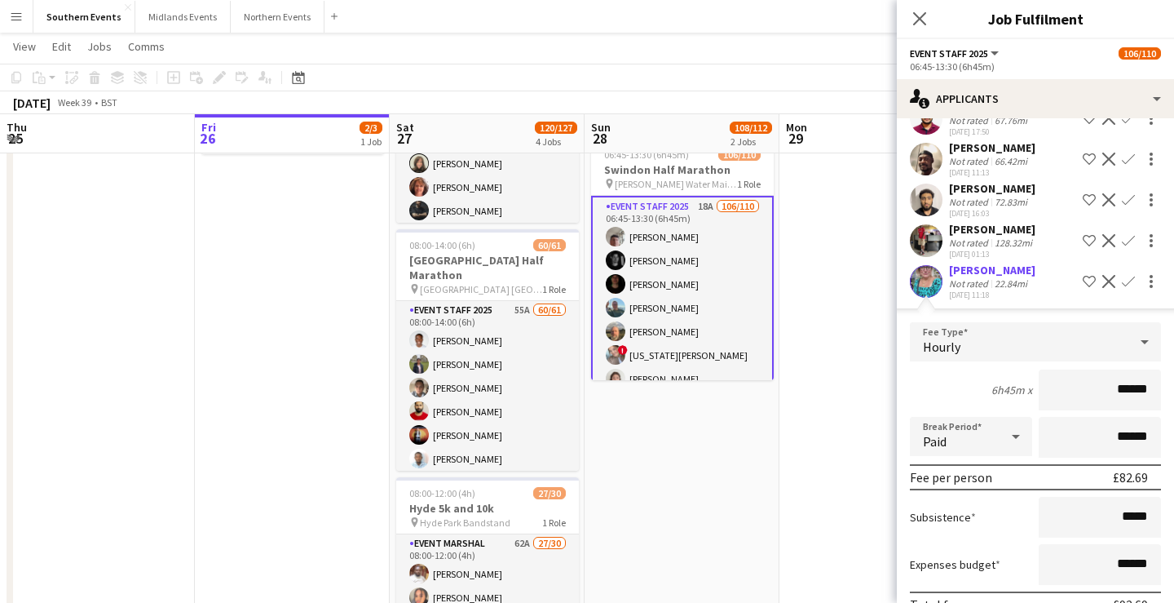
scroll to position [708, 0]
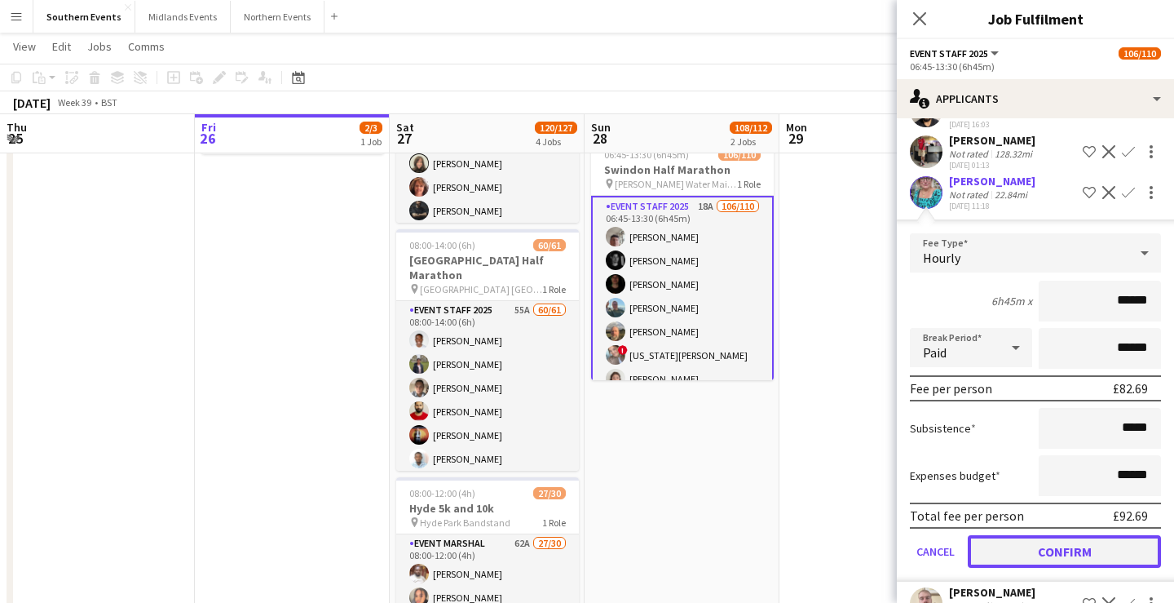
click at [1082, 535] on button "Confirm" at bounding box center [1064, 551] width 193 height 33
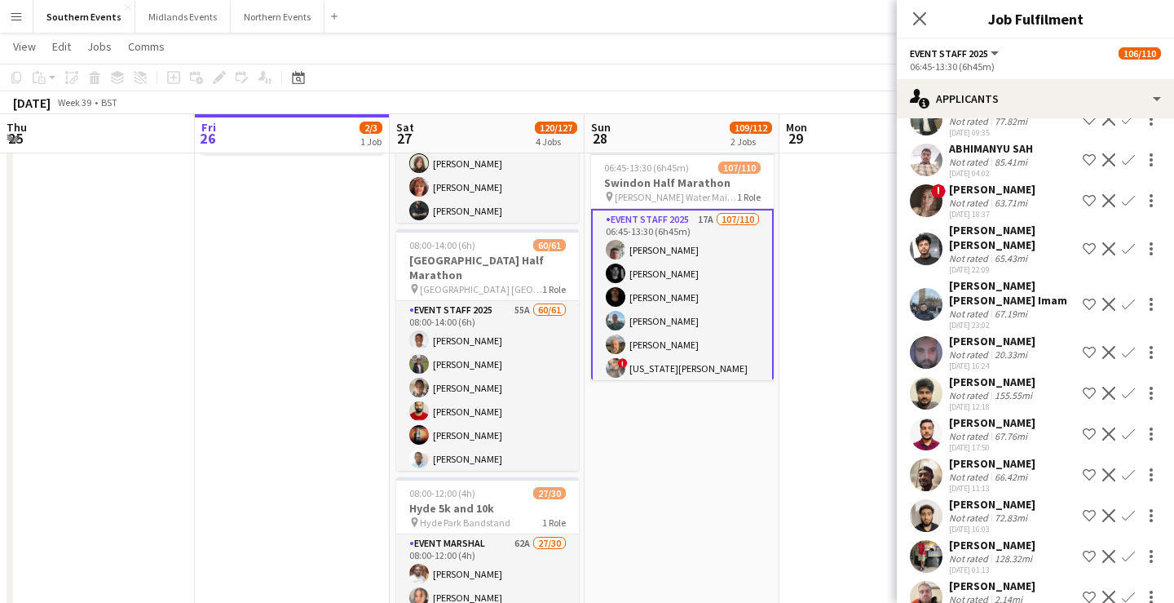
click at [1134, 590] on app-icon "Confirm" at bounding box center [1128, 596] width 13 height 13
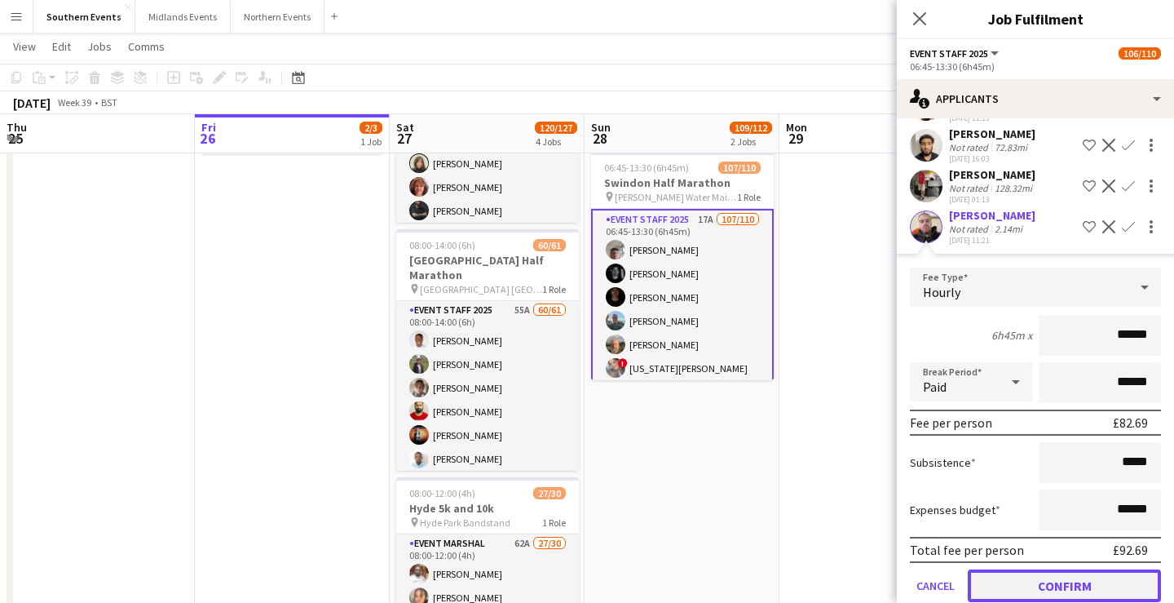
click at [1110, 569] on button "Confirm" at bounding box center [1064, 585] width 193 height 33
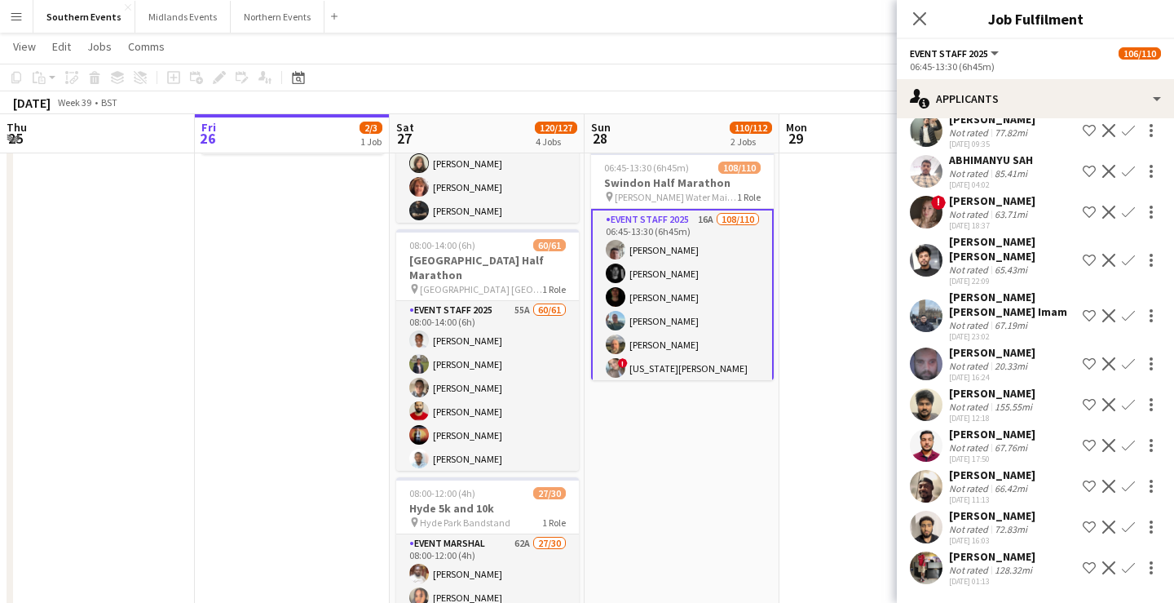
scroll to position [263, 0]
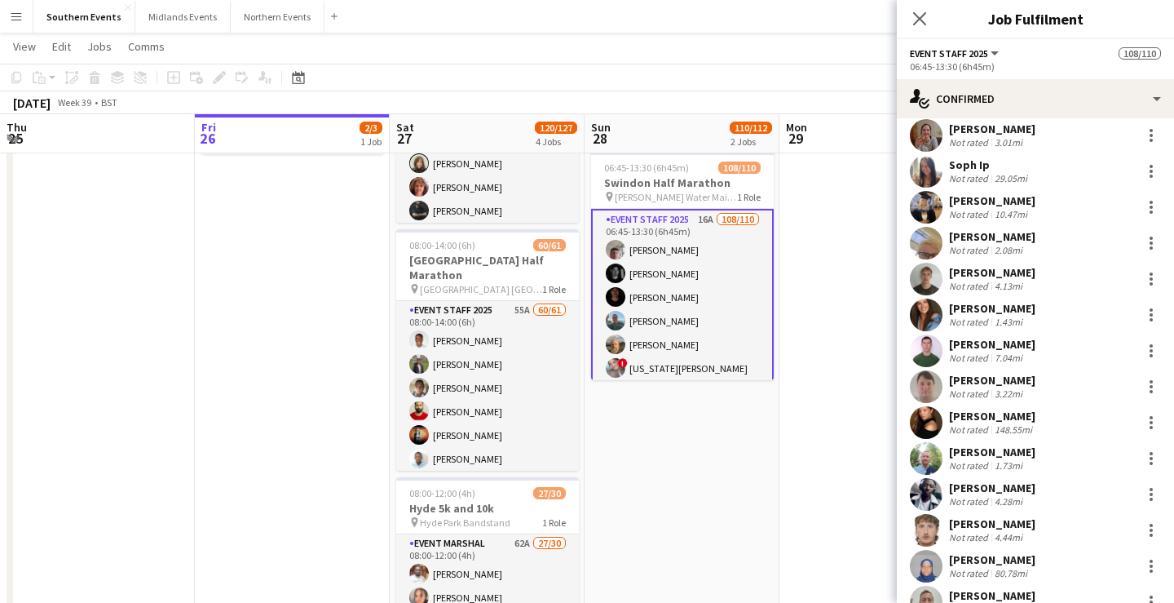
scroll to position [3614, 0]
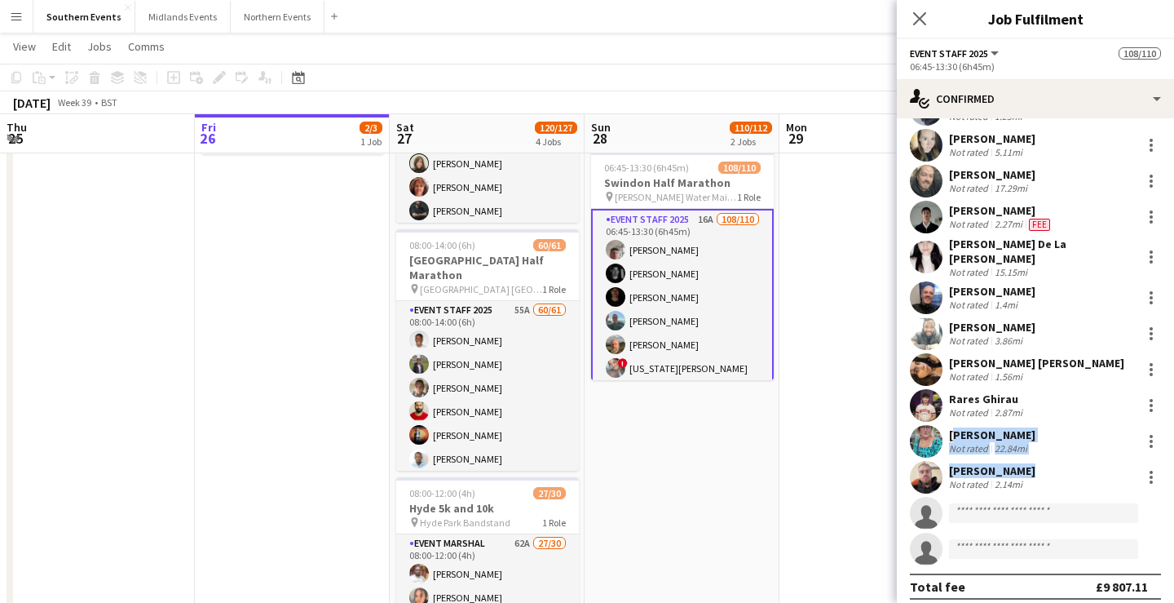
drag, startPoint x: 951, startPoint y: 424, endPoint x: 1041, endPoint y: 459, distance: 96.3
copy div "Catherine Garrett Not rated 22.84mi Danny Onslow"
click at [698, 32] on app-navbar "Menu Boards Boards Boards All jobs Status Workforce Workforce My Workforce Recr…" at bounding box center [587, 16] width 1174 height 33
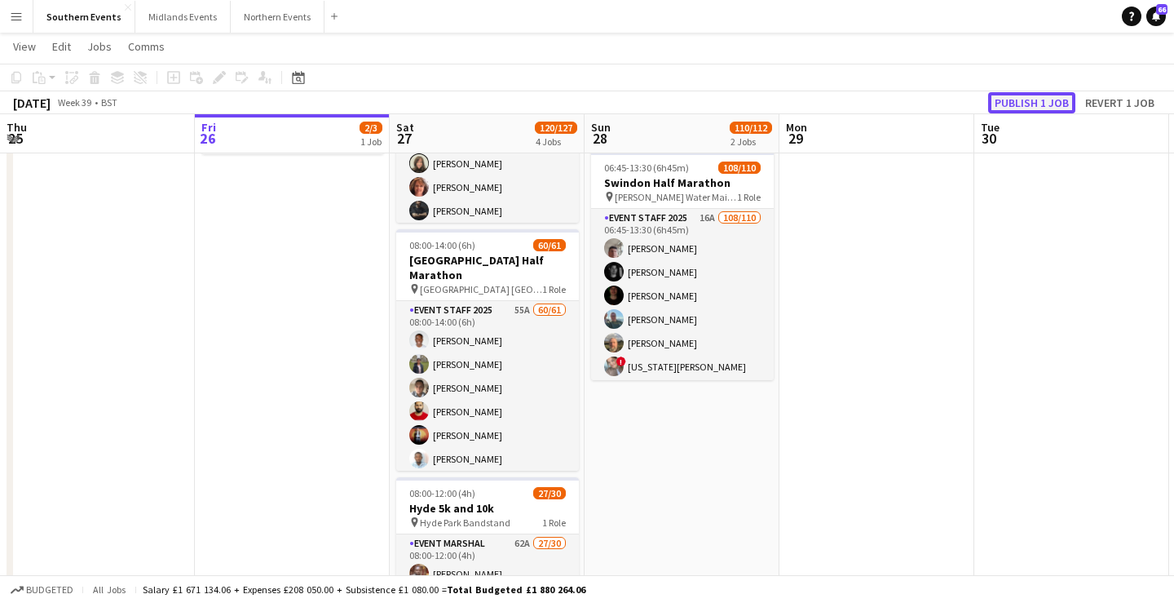
click at [1006, 102] on button "Publish 1 job" at bounding box center [1031, 102] width 87 height 21
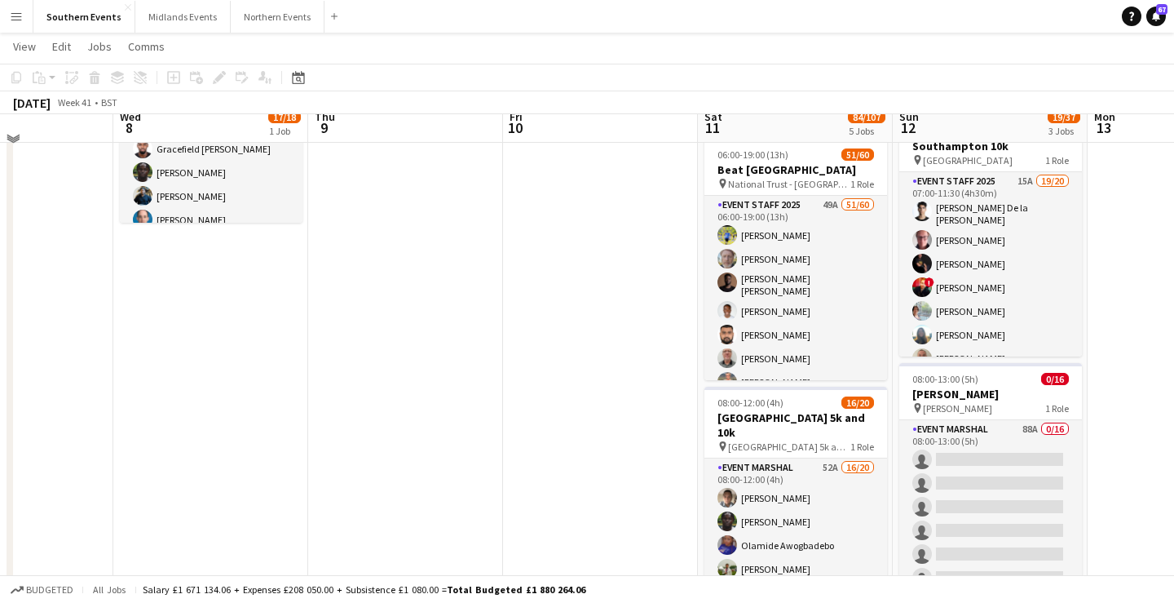
scroll to position [196, 0]
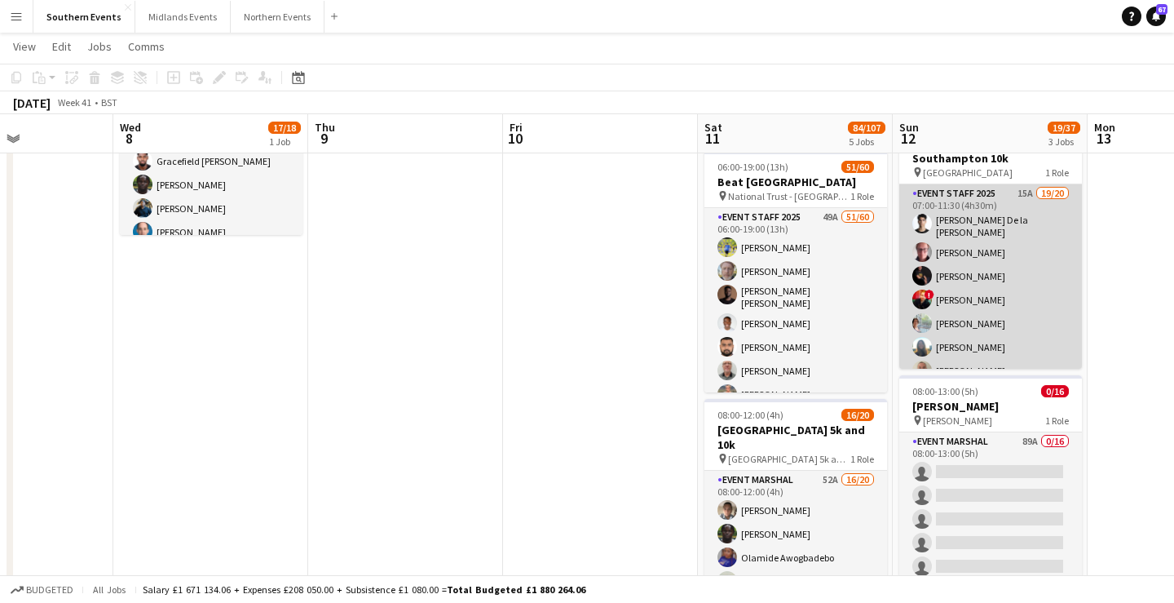
click at [975, 294] on app-card-role "Event Staff 2025 15A 19/20 07:00-11:30 (4h30m) Adrian De la Rosa Sanchez Mel Th…" at bounding box center [991, 439] width 183 height 510
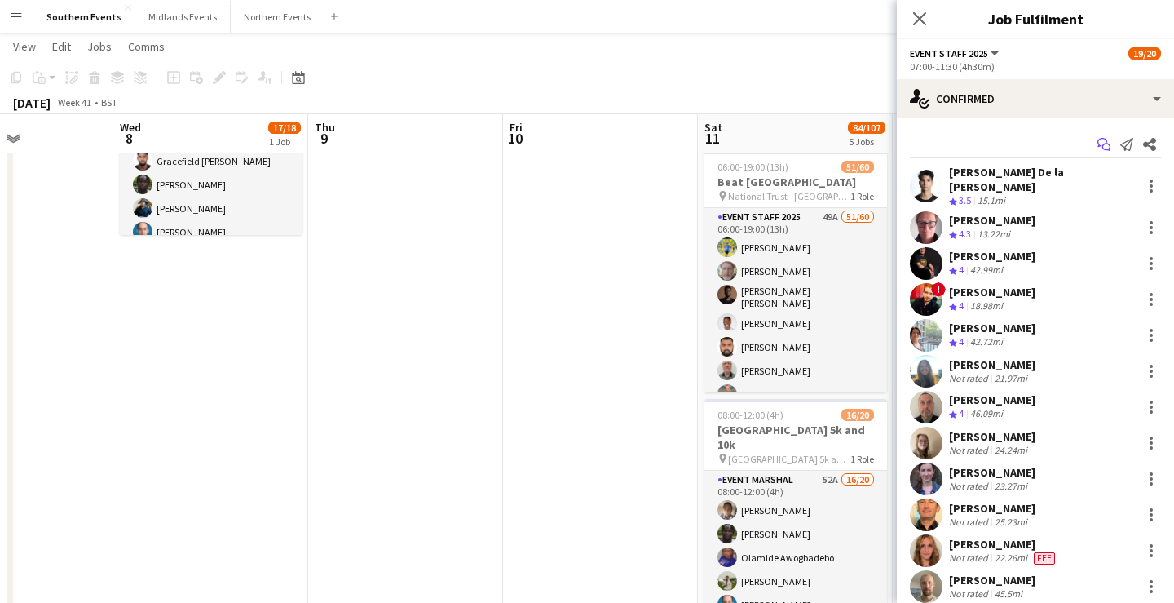
click at [1103, 142] on icon "Start chat" at bounding box center [1104, 144] width 13 height 13
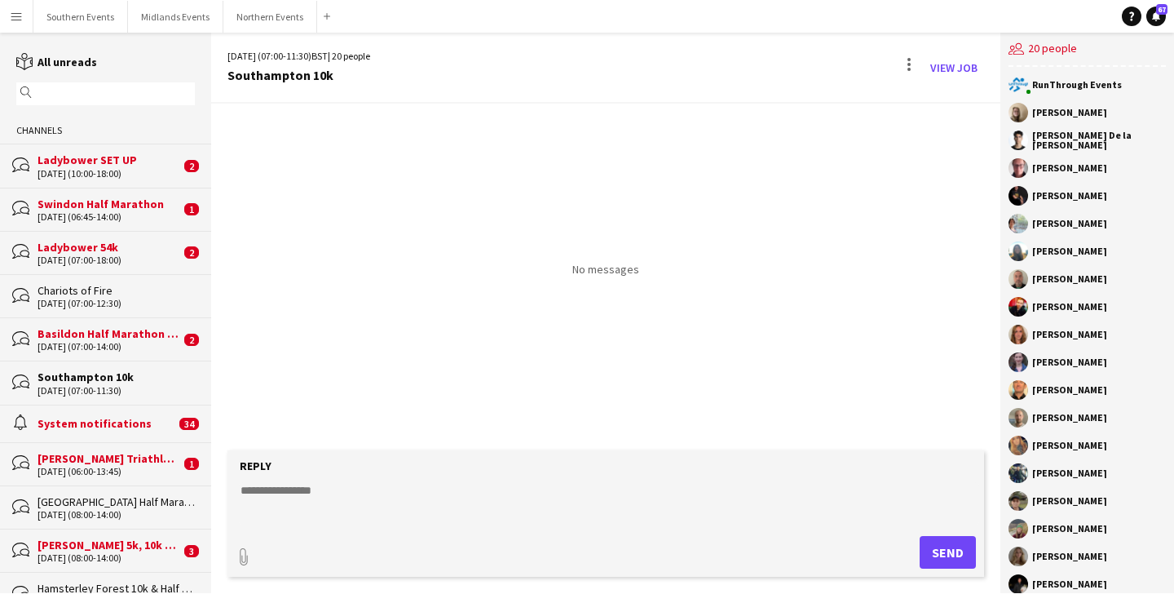
click at [568, 494] on textarea at bounding box center [609, 503] width 741 height 42
paste textarea "**********"
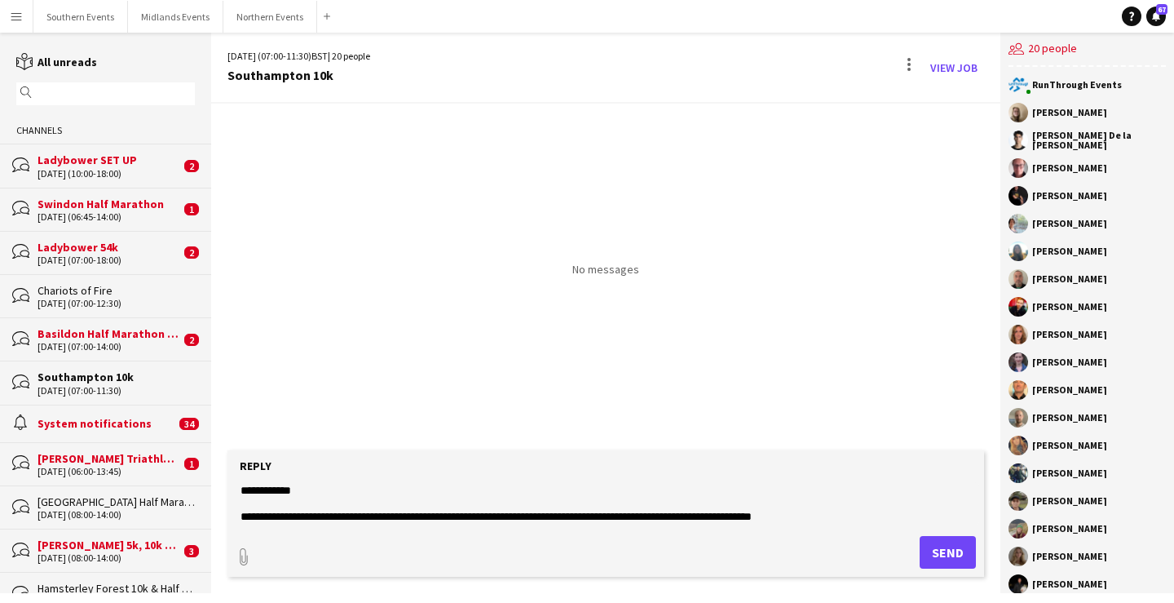
scroll to position [760, 0]
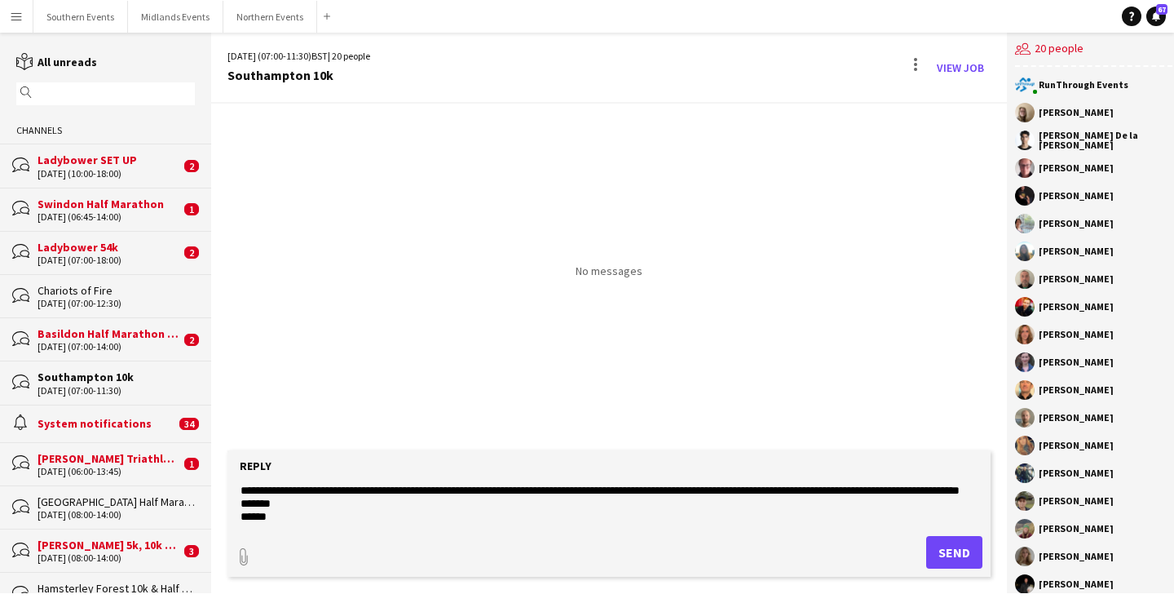
type textarea "**********"
click at [933, 557] on button "Send" at bounding box center [954, 552] width 56 height 33
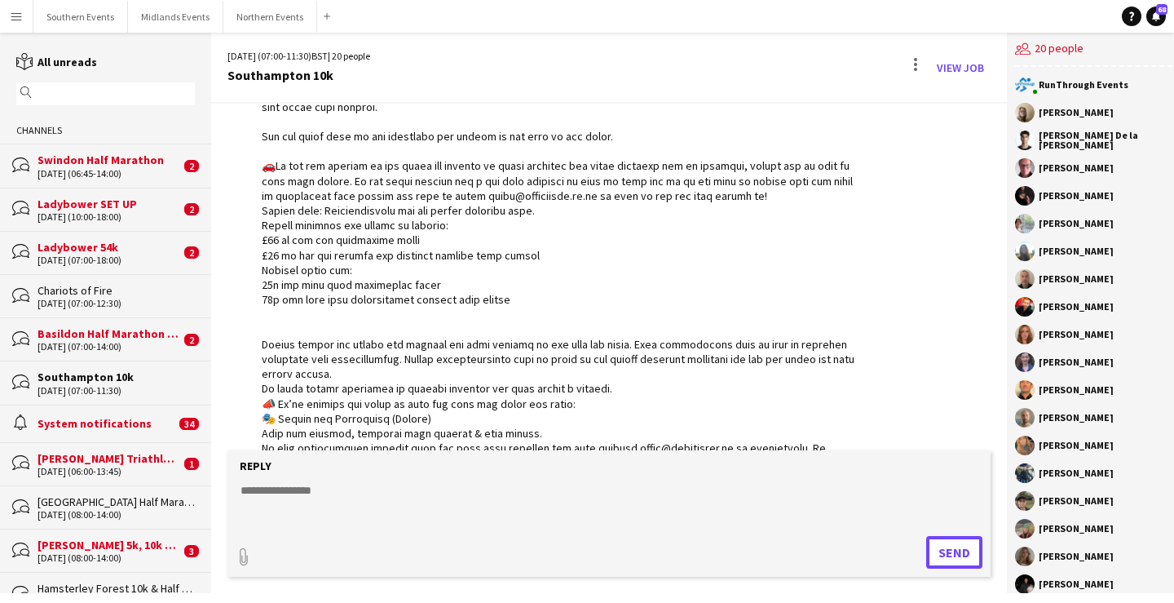
scroll to position [638, 0]
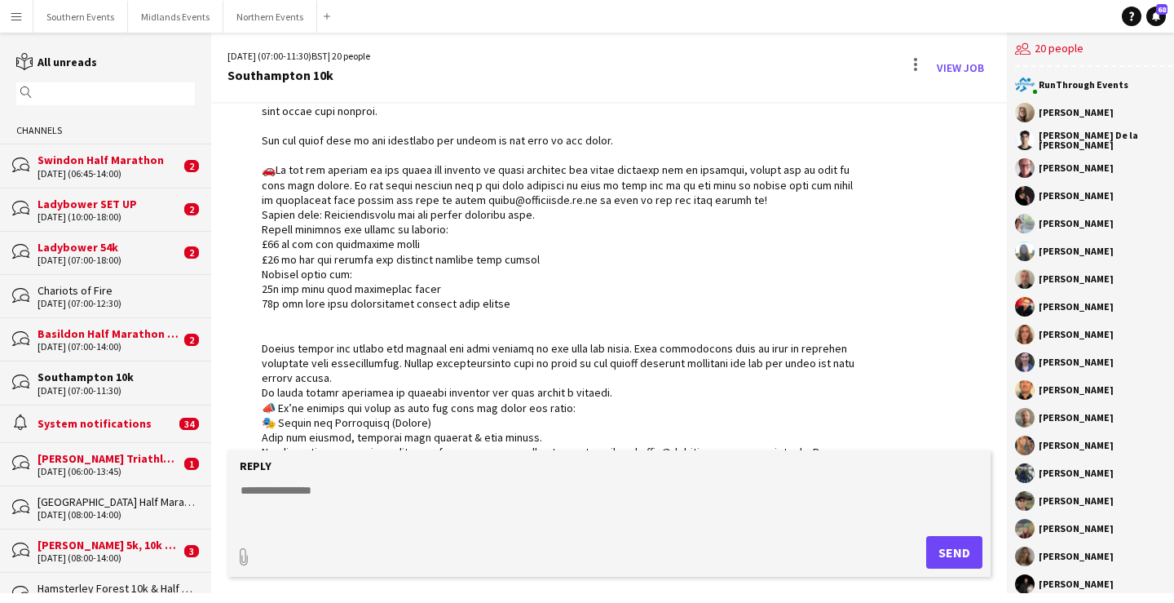
click at [135, 163] on div "Swindon Half Marathon" at bounding box center [109, 160] width 143 height 15
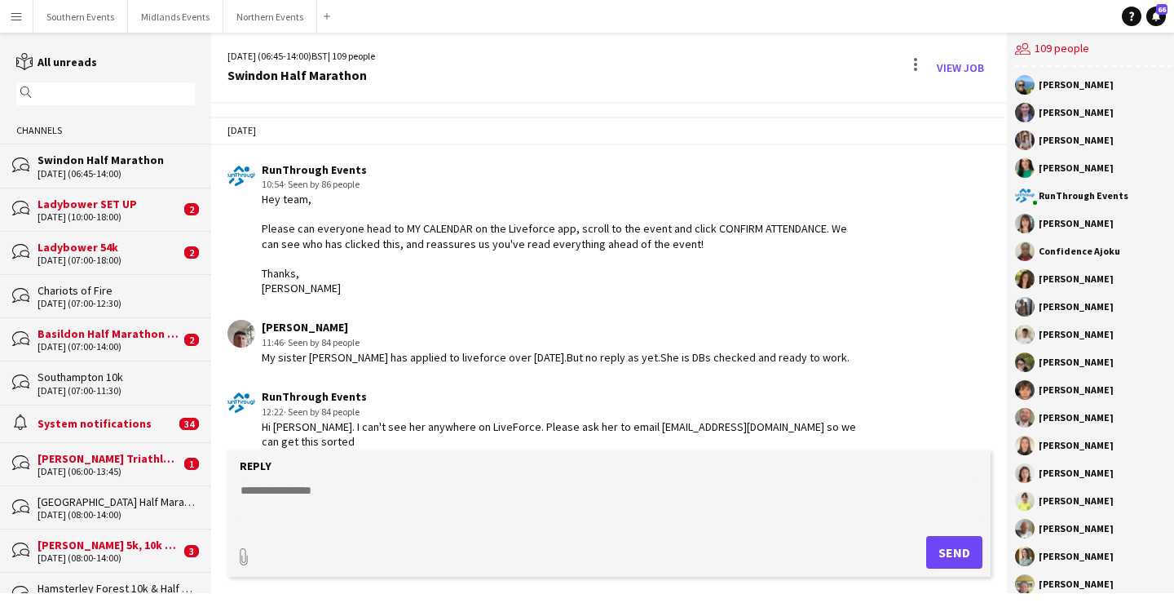
scroll to position [2587, 0]
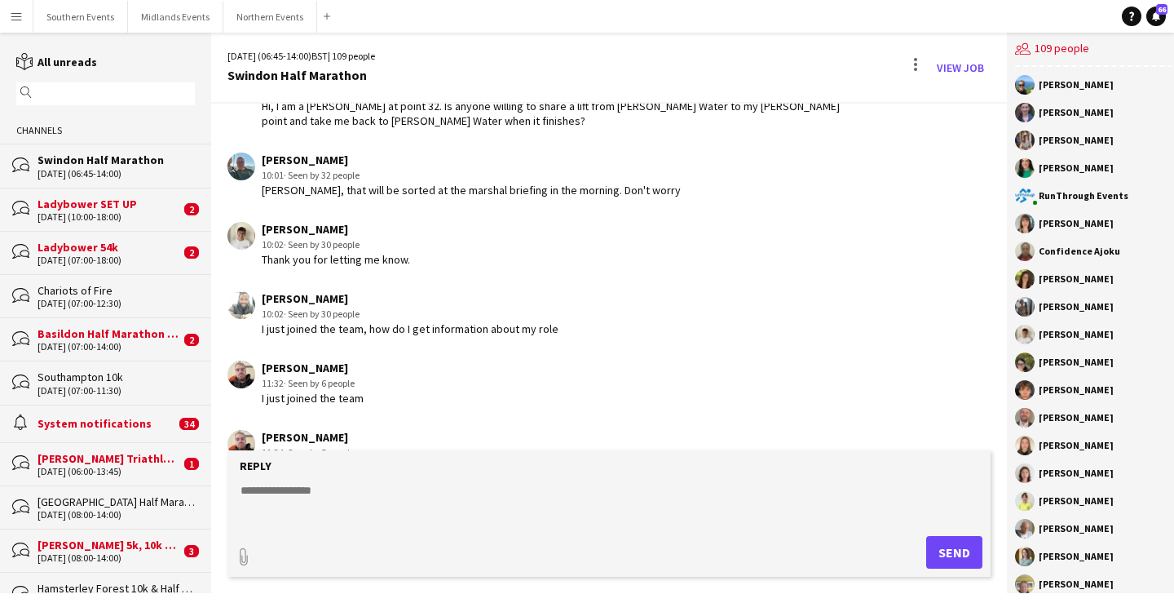
click at [334, 494] on textarea at bounding box center [609, 503] width 741 height 42
type textarea "**********"
click at [949, 547] on button "Send" at bounding box center [954, 552] width 56 height 33
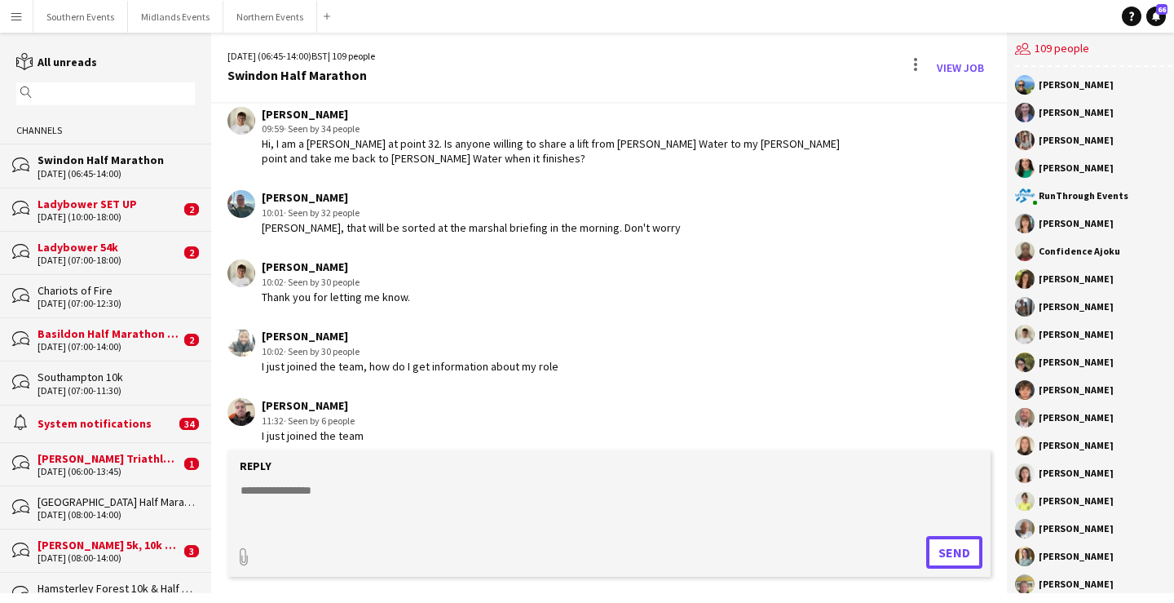
scroll to position [2656, 0]
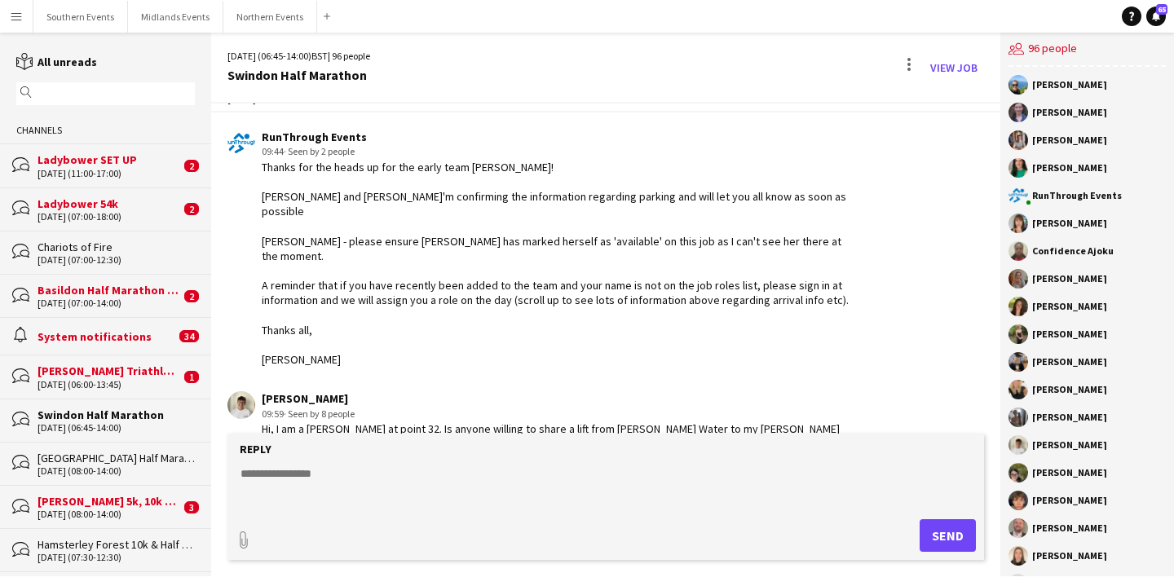
scroll to position [7127, 0]
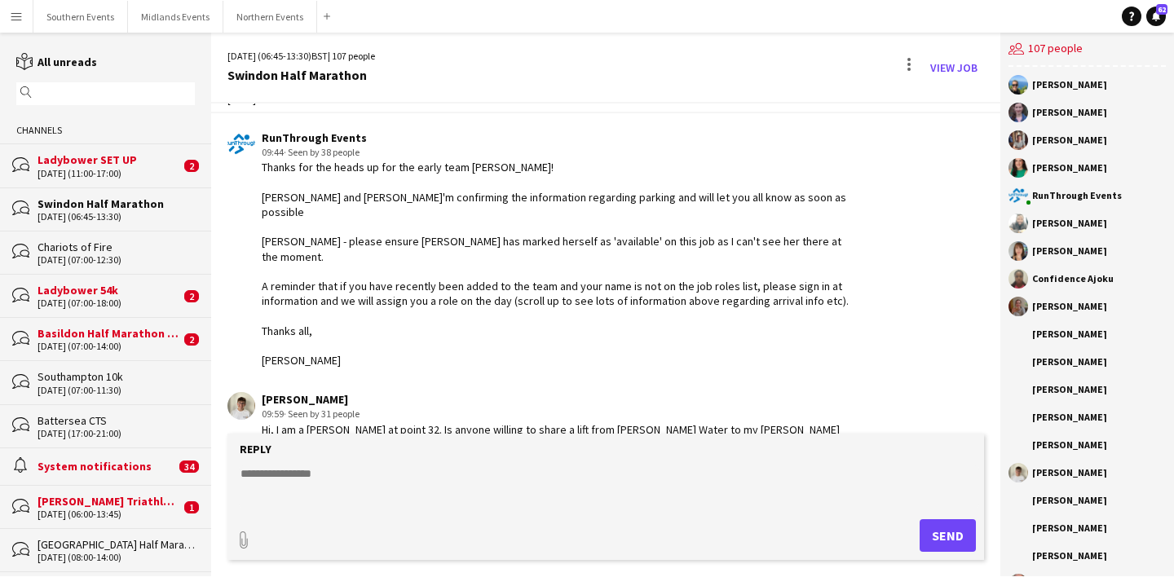
scroll to position [2633, 0]
